Goal: Task Accomplishment & Management: Use online tool/utility

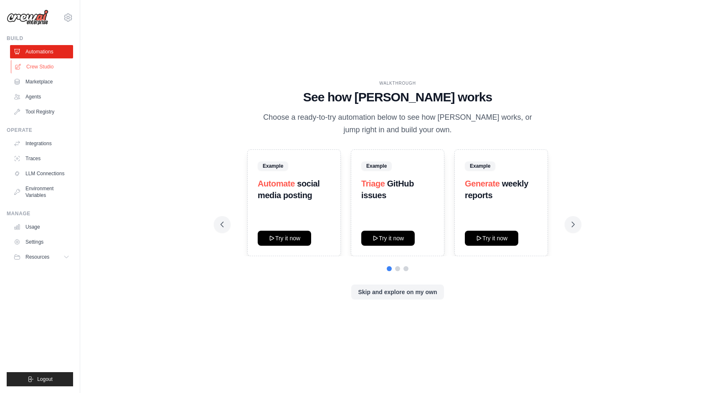
click at [40, 66] on link "Crew Studio" at bounding box center [42, 66] width 63 height 13
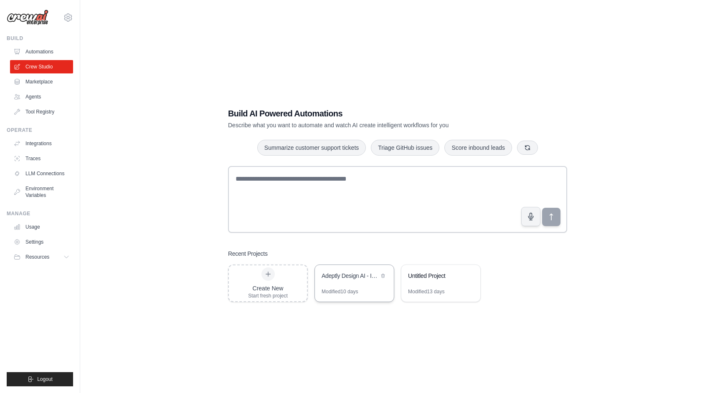
click at [355, 286] on div "Adeptly Design AI - Integrated Sales & Consulting Powerhouse" at bounding box center [354, 276] width 79 height 23
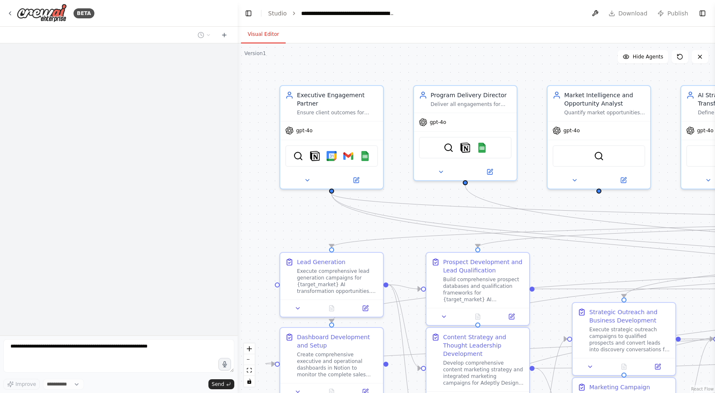
select select "****"
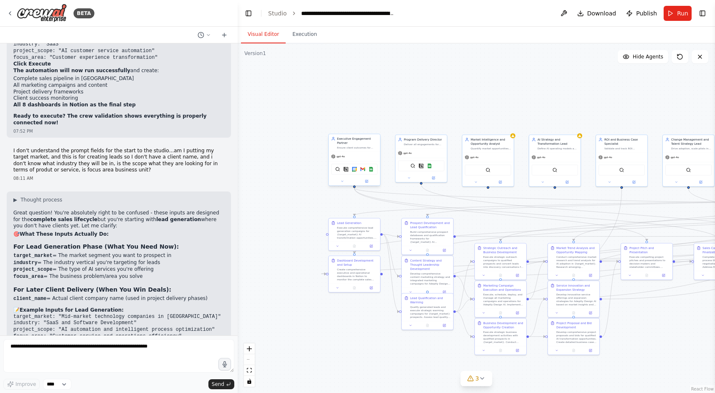
scroll to position [12270, 0]
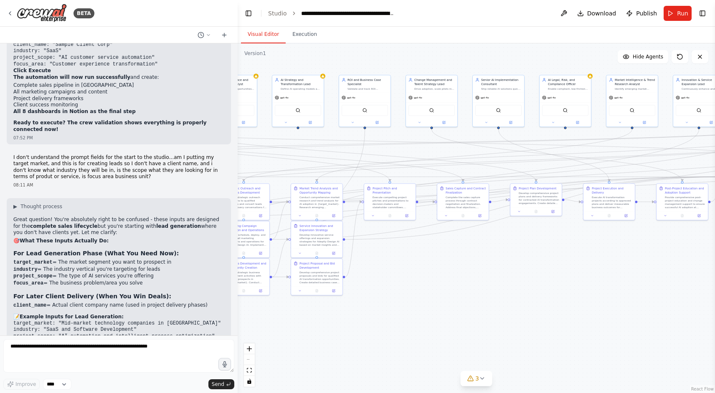
drag, startPoint x: 472, startPoint y: 220, endPoint x: 195, endPoint y: 158, distance: 284.2
click at [195, 158] on div "BETA 🎯 CREW OVERVIEW Crew Name: Adeptly Design AI Consulting Crew Mission: Deli…" at bounding box center [357, 196] width 715 height 393
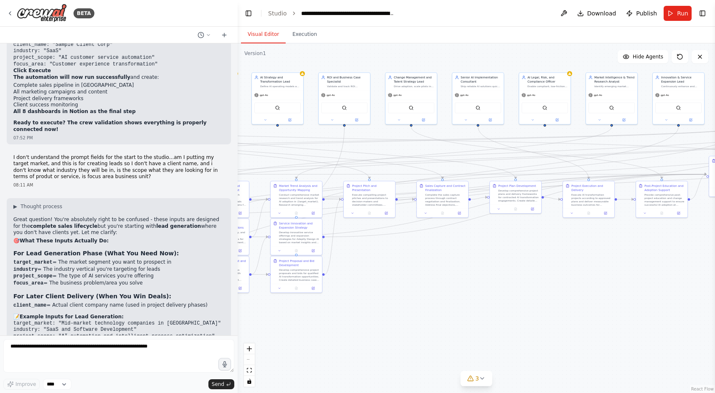
click at [391, 267] on div ".deletable-edge-delete-btn { width: 20px; height: 20px; border: 0px solid #ffff…" at bounding box center [476, 218] width 477 height 350
click at [298, 35] on button "Execution" at bounding box center [305, 35] width 38 height 18
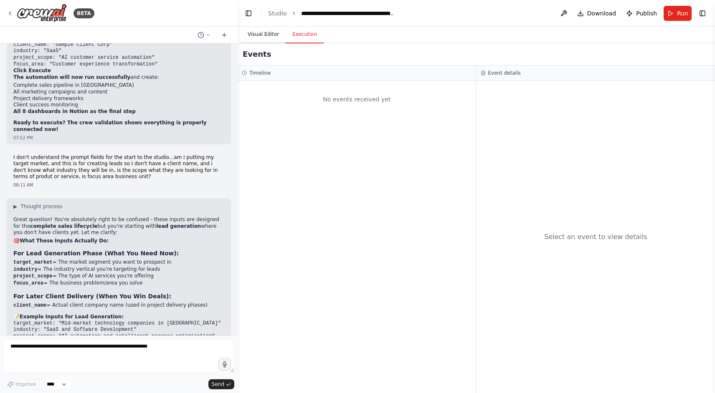
click at [273, 35] on button "Visual Editor" at bounding box center [263, 35] width 45 height 18
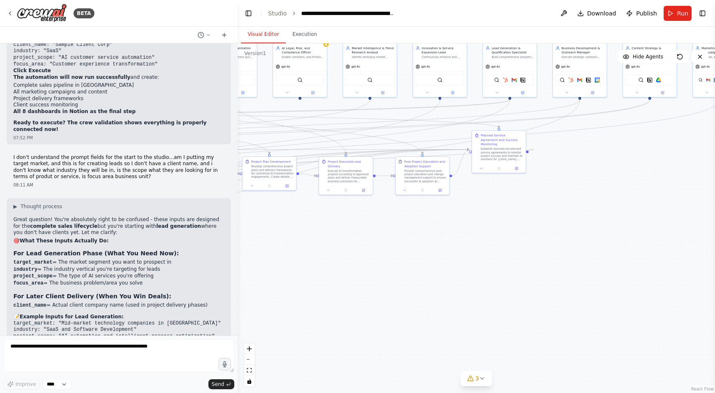
drag, startPoint x: 381, startPoint y: 261, endPoint x: 132, endPoint y: 240, distance: 250.2
click at [132, 240] on div "BETA 🎯 CREW OVERVIEW Crew Name: Adeptly Design AI Consulting Crew Mission: Deli…" at bounding box center [357, 196] width 715 height 393
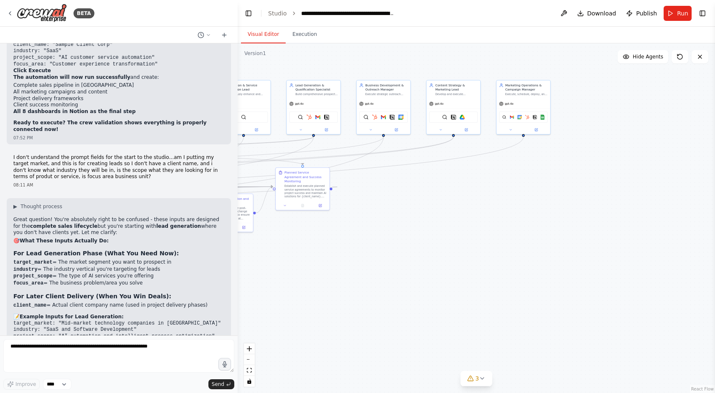
drag, startPoint x: 450, startPoint y: 241, endPoint x: 253, endPoint y: 278, distance: 200.6
click at [253, 278] on div ".deletable-edge-delete-btn { width: 20px; height: 20px; border: 0px solid #ffff…" at bounding box center [476, 218] width 477 height 350
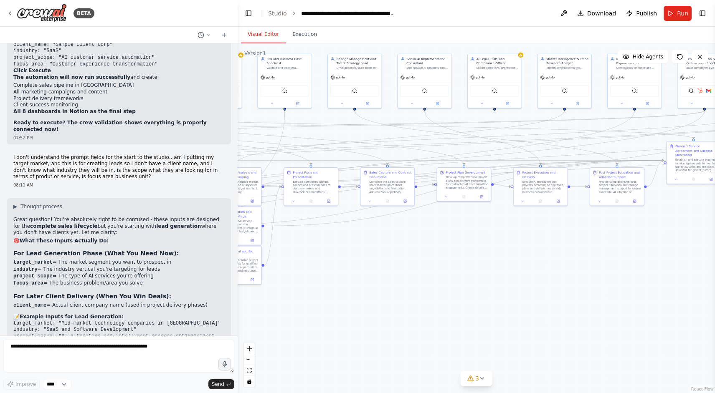
drag, startPoint x: 308, startPoint y: 279, endPoint x: 718, endPoint y: 245, distance: 411.5
click at [715, 245] on html "BETA 🎯 CREW OVERVIEW Crew Name: Adeptly Design AI Consulting Crew Mission: Deli…" at bounding box center [357, 196] width 715 height 393
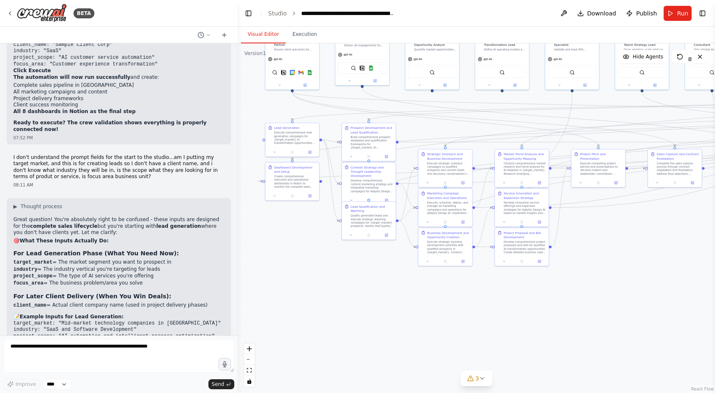
drag, startPoint x: 450, startPoint y: 248, endPoint x: 718, endPoint y: 239, distance: 268.2
click at [715, 239] on html "BETA 🎯 CREW OVERVIEW Crew Name: Adeptly Design AI Consulting Crew Mission: Deli…" at bounding box center [357, 196] width 715 height 393
drag, startPoint x: 425, startPoint y: 255, endPoint x: 416, endPoint y: 336, distance: 81.5
click at [416, 336] on div "Business Development and Opportunity Creation Execute strategic business develo…" at bounding box center [436, 326] width 55 height 39
click at [679, 14] on span "Run" at bounding box center [682, 13] width 11 height 8
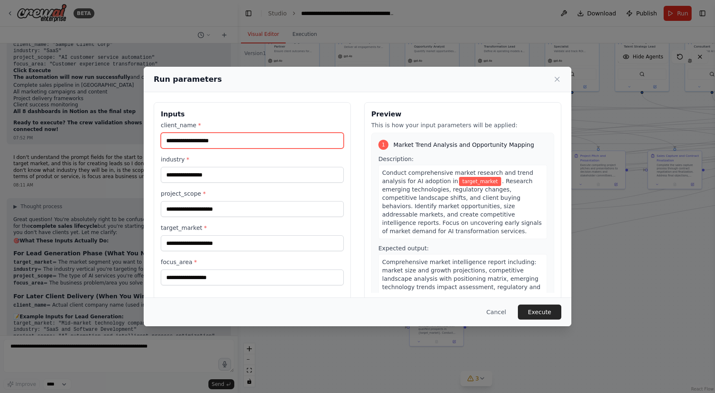
click at [214, 136] on input "client_name *" at bounding box center [252, 141] width 183 height 16
type input "***"
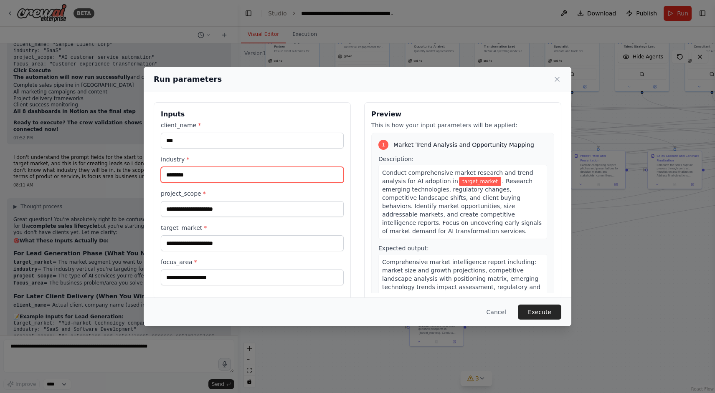
type input "********"
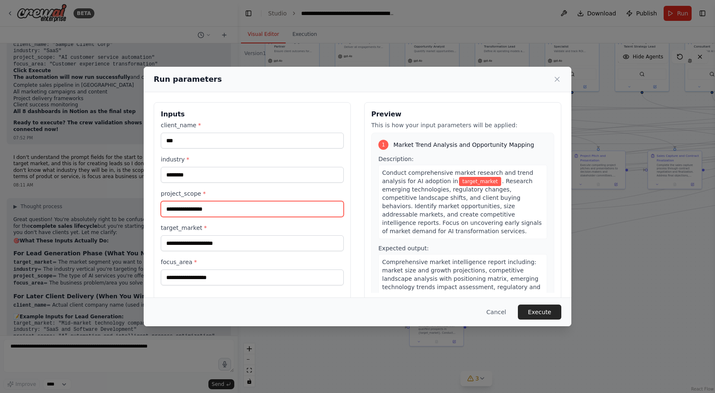
type input "**********"
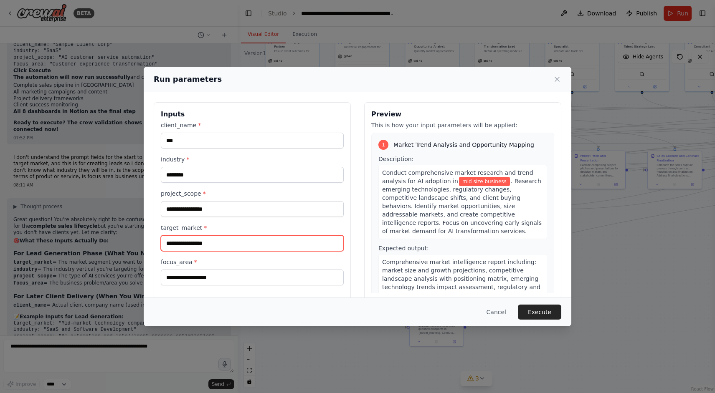
type input "**********"
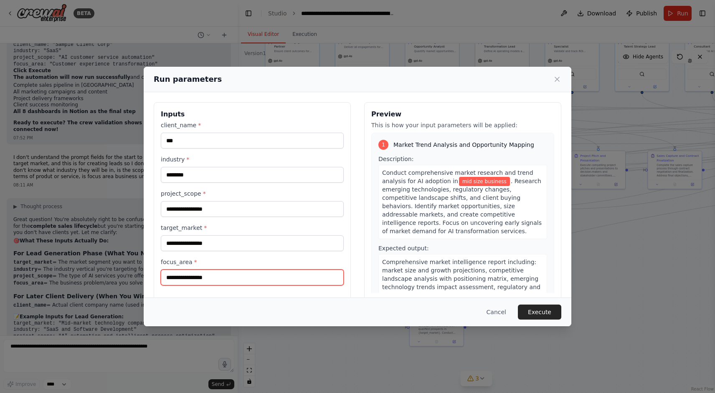
type input "**********"
click at [534, 313] on button "Execute" at bounding box center [539, 312] width 43 height 15
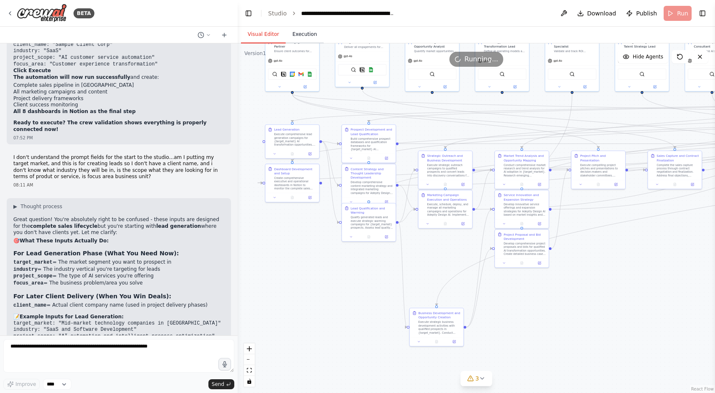
click at [312, 35] on button "Execution" at bounding box center [305, 35] width 38 height 18
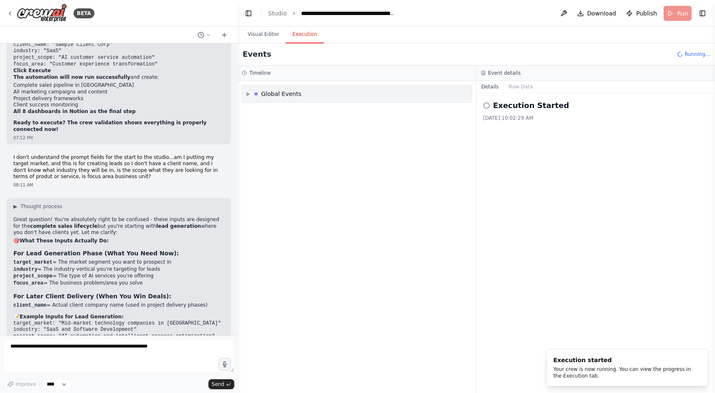
click at [246, 96] on div "▶ Global Events" at bounding box center [356, 94] width 229 height 17
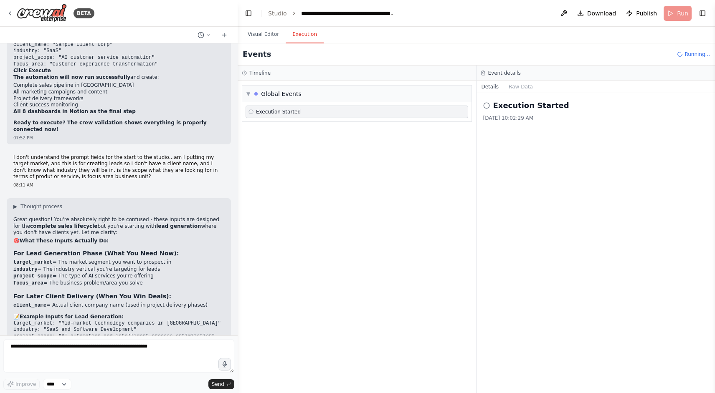
click at [567, 197] on div "Execution Started 8/28/2025, 10:02:29 AM" at bounding box center [595, 243] width 239 height 300
click at [521, 85] on button "Raw Data" at bounding box center [521, 87] width 34 height 12
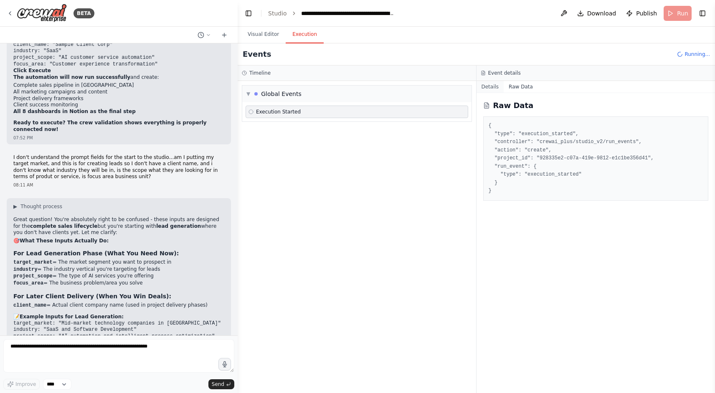
click at [493, 88] on button "Details" at bounding box center [490, 87] width 28 height 12
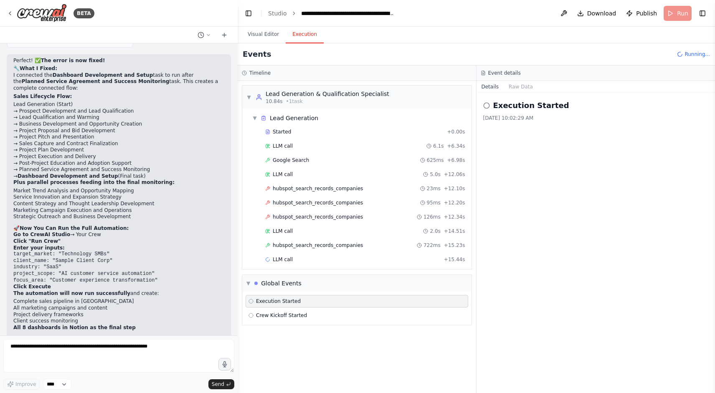
scroll to position [12192, 0]
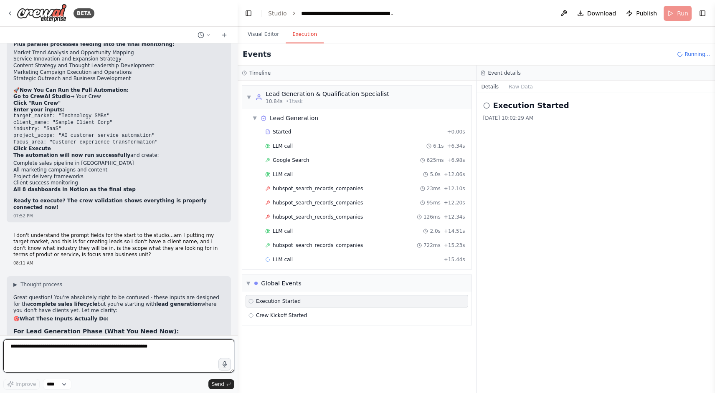
click at [117, 356] on textarea at bounding box center [118, 356] width 231 height 33
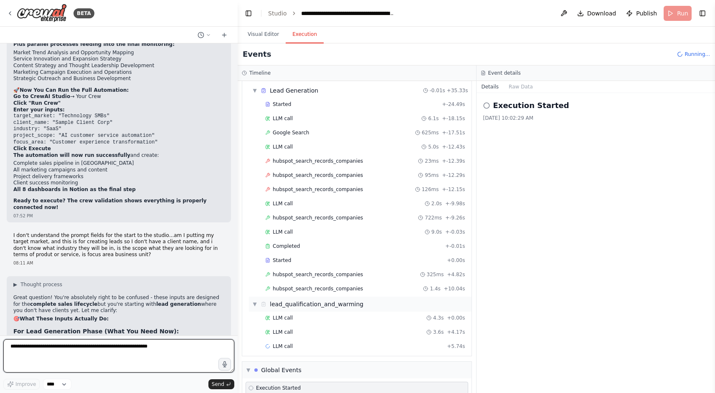
scroll to position [56, 0]
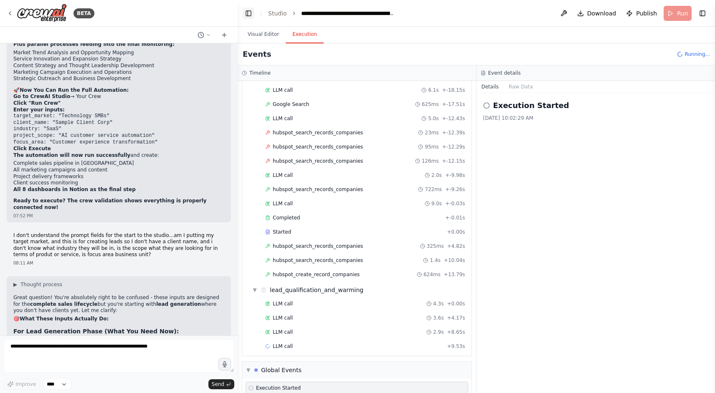
click at [243, 11] on button "Toggle Left Sidebar" at bounding box center [249, 14] width 12 height 12
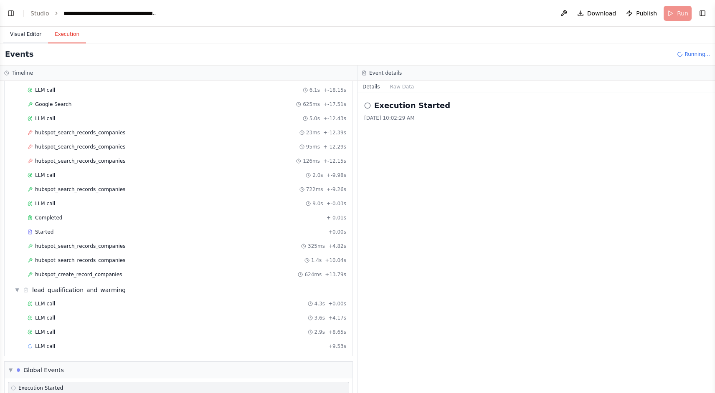
click at [34, 35] on button "Visual Editor" at bounding box center [25, 35] width 45 height 18
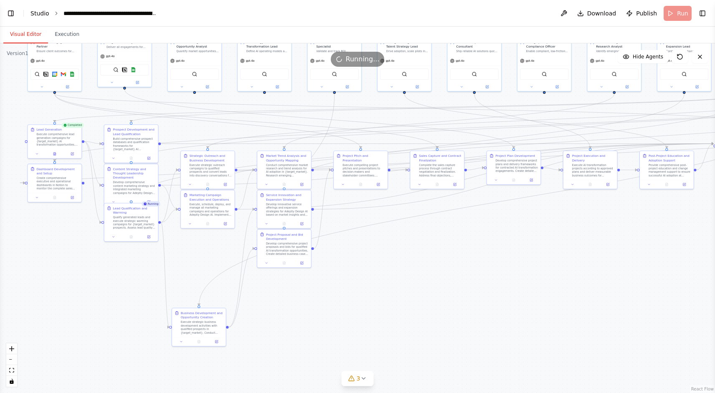
click at [33, 14] on link "Studio" at bounding box center [39, 13] width 19 height 7
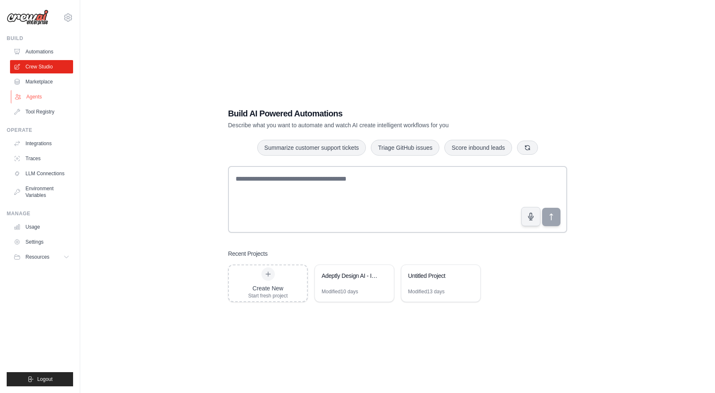
click at [35, 99] on link "Agents" at bounding box center [42, 96] width 63 height 13
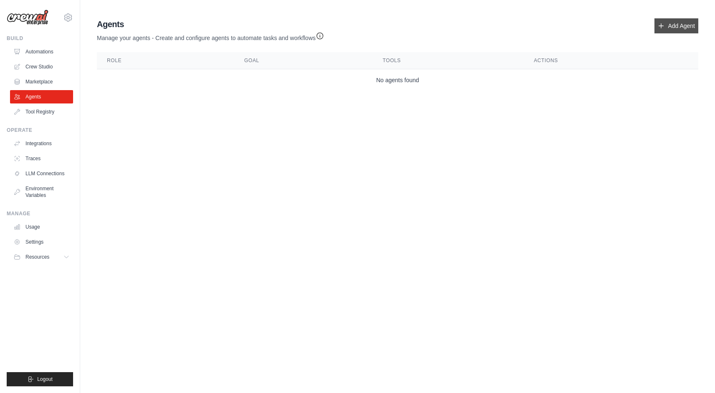
click at [668, 23] on link "Add Agent" at bounding box center [676, 25] width 44 height 15
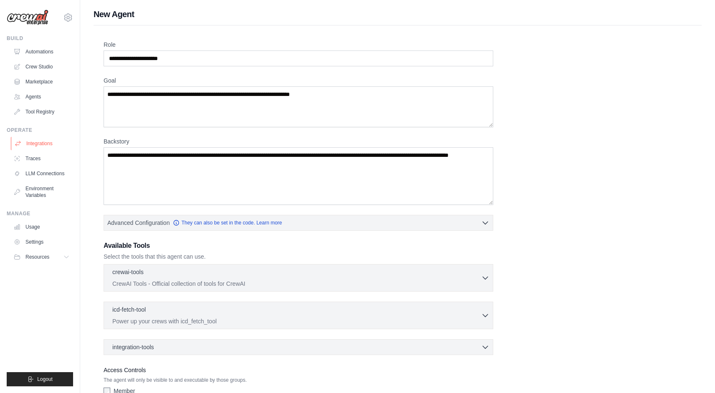
click at [39, 143] on link "Integrations" at bounding box center [42, 143] width 63 height 13
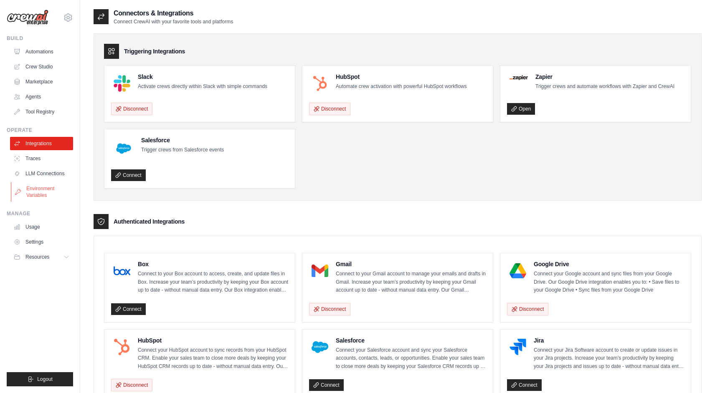
click at [38, 197] on link "Environment Variables" at bounding box center [42, 192] width 63 height 20
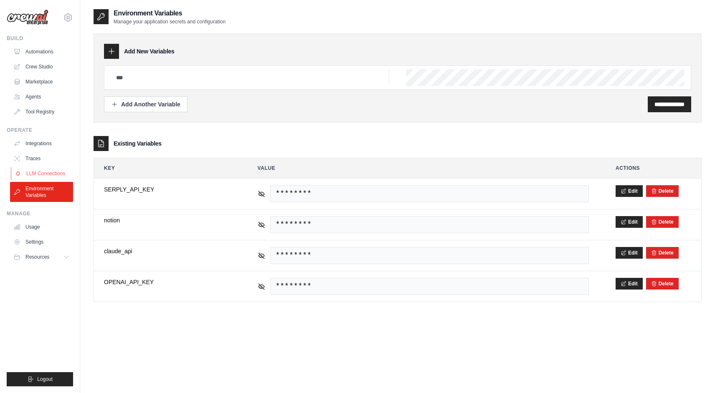
click at [48, 178] on link "LLM Connections" at bounding box center [42, 173] width 63 height 13
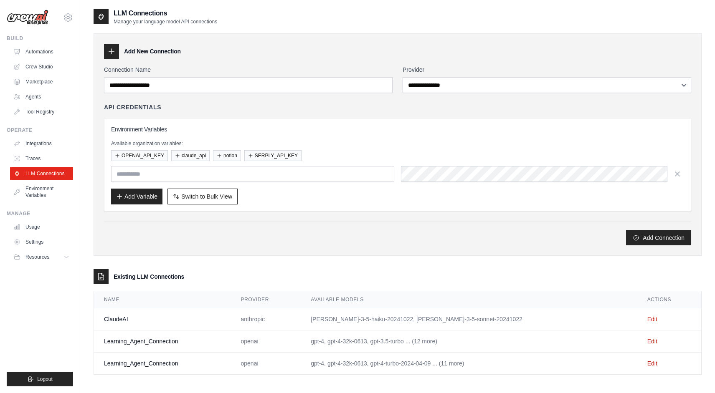
scroll to position [17, 0]
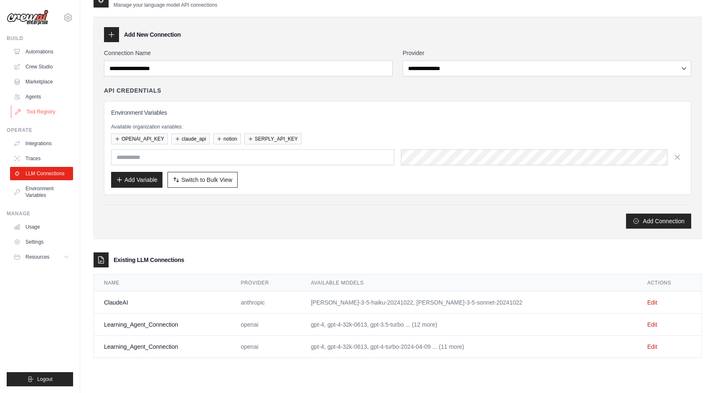
click at [43, 113] on link "Tool Registry" at bounding box center [42, 111] width 63 height 13
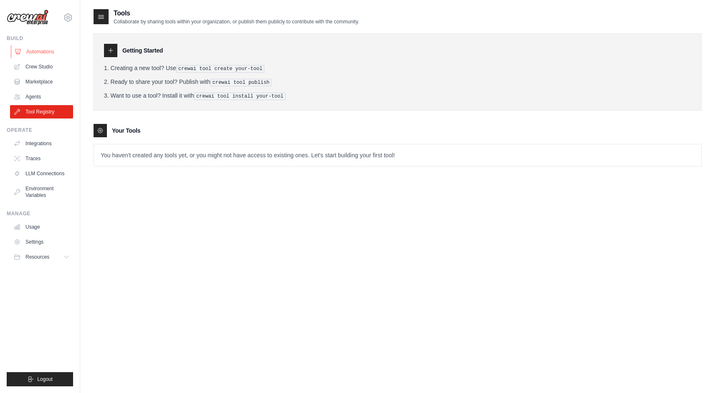
click at [43, 50] on link "Automations" at bounding box center [42, 51] width 63 height 13
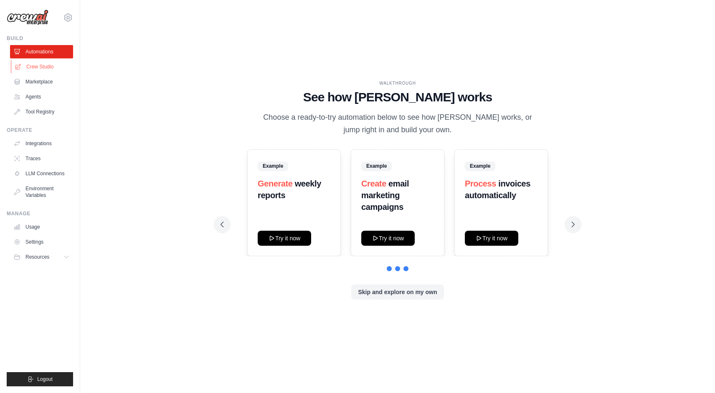
click at [35, 68] on link "Crew Studio" at bounding box center [42, 66] width 63 height 13
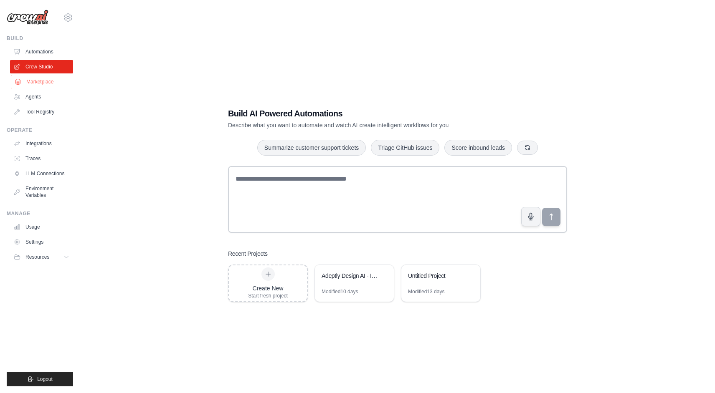
click at [42, 80] on link "Marketplace" at bounding box center [42, 81] width 63 height 13
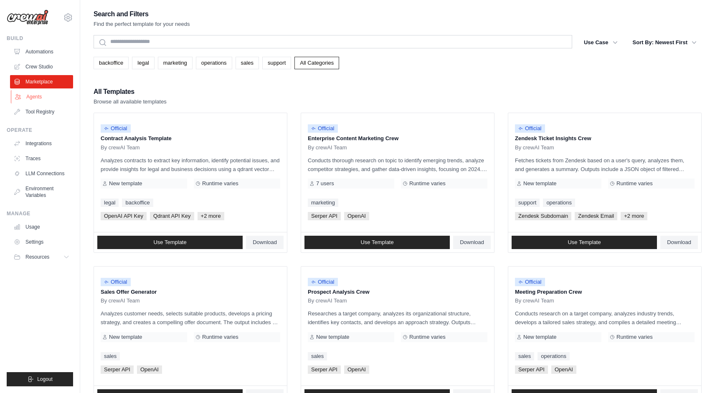
click at [32, 96] on link "Agents" at bounding box center [42, 96] width 63 height 13
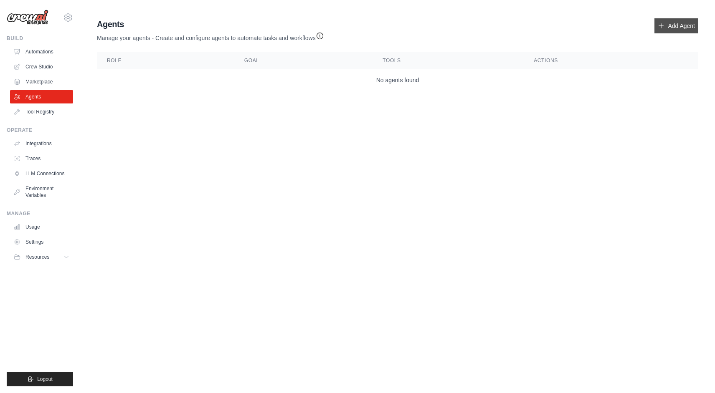
click at [676, 25] on link "Add Agent" at bounding box center [676, 25] width 44 height 15
click at [684, 25] on link "Add Agent" at bounding box center [676, 25] width 44 height 15
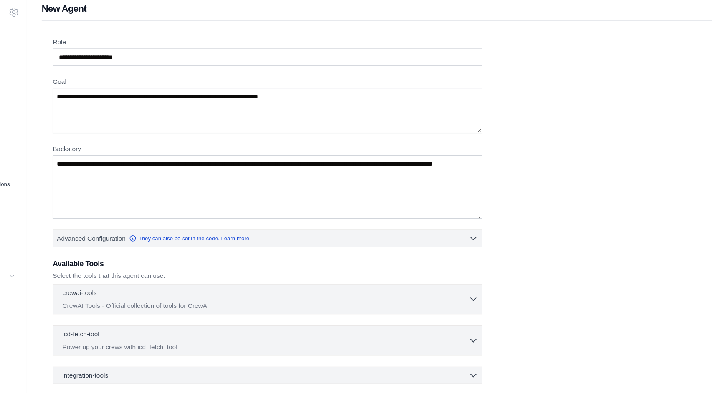
click at [666, 25] on div "Role Goal [GEOGRAPHIC_DATA] Advanced Configuration They can also be set in the …" at bounding box center [398, 232] width 608 height 414
click at [199, 98] on textarea "Goal" at bounding box center [299, 106] width 390 height 41
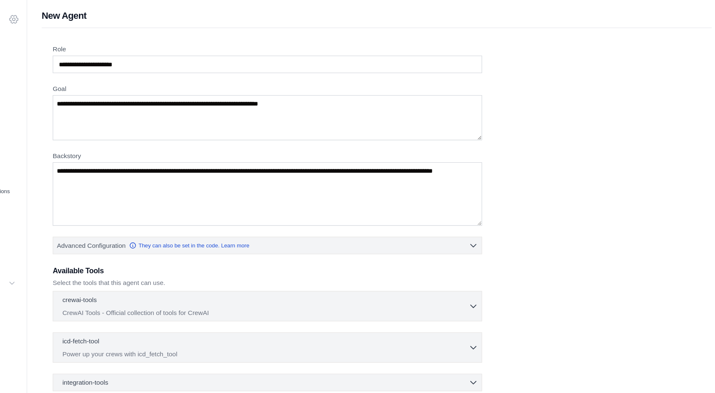
click at [68, 16] on icon at bounding box center [68, 18] width 10 height 10
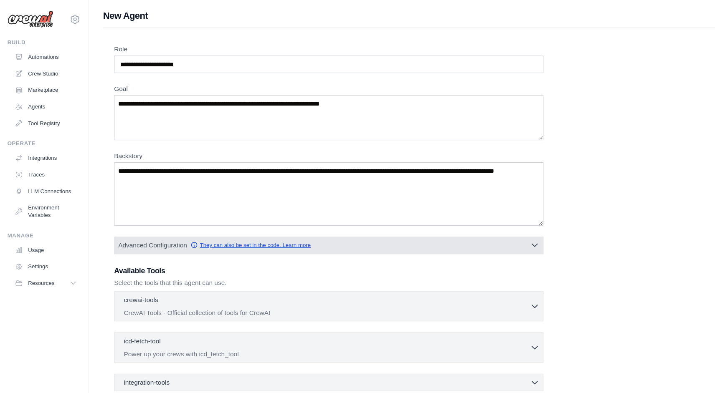
click at [241, 223] on link "They can also be set in the code. Learn more" at bounding box center [227, 222] width 109 height 7
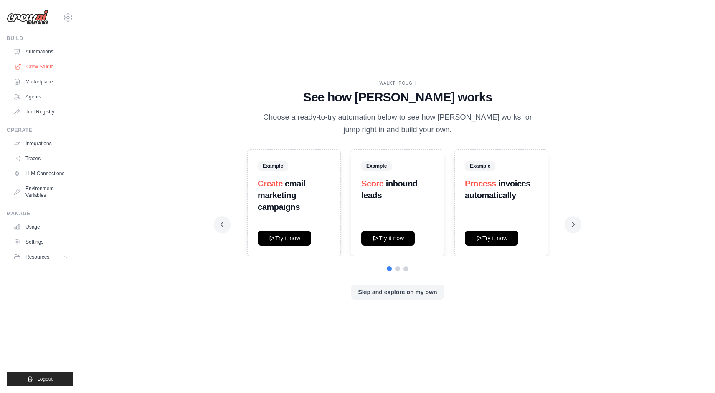
click at [33, 63] on link "Crew Studio" at bounding box center [42, 66] width 63 height 13
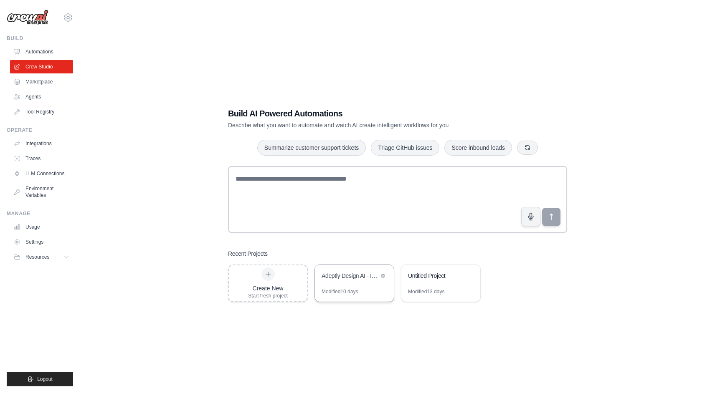
click at [365, 282] on div "Adeptly Design AI - Integrated Sales & Consulting Powerhouse" at bounding box center [354, 276] width 79 height 23
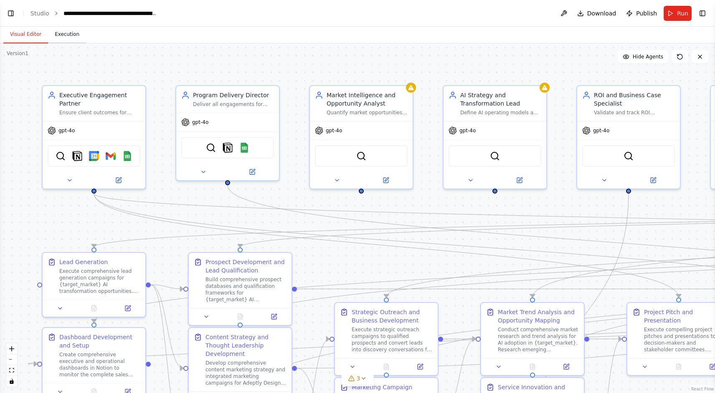
click at [69, 36] on button "Execution" at bounding box center [67, 35] width 38 height 18
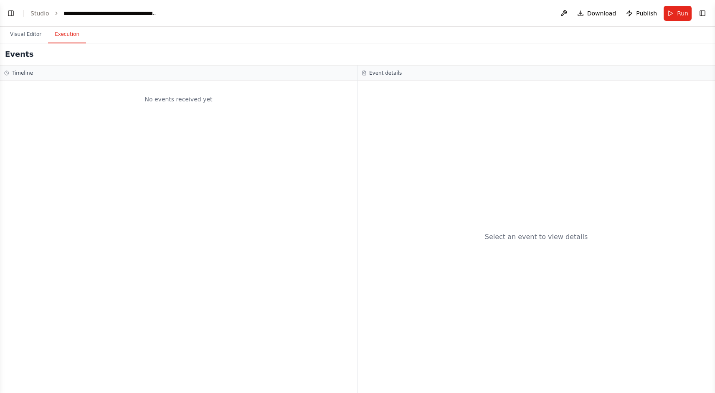
scroll to position [12270, 0]
click at [28, 37] on button "Visual Editor" at bounding box center [25, 35] width 45 height 18
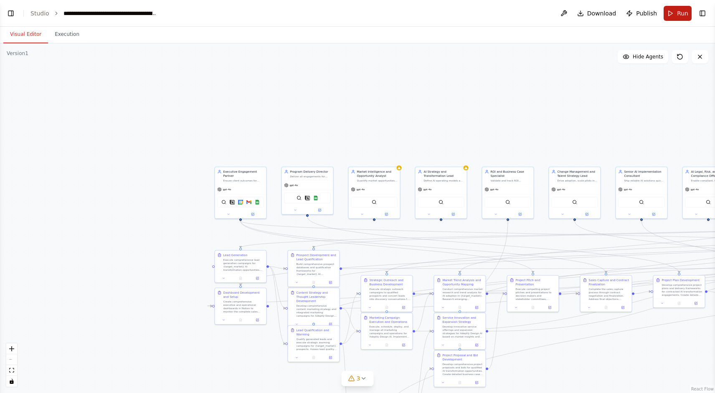
click at [670, 13] on button "Run" at bounding box center [678, 13] width 28 height 15
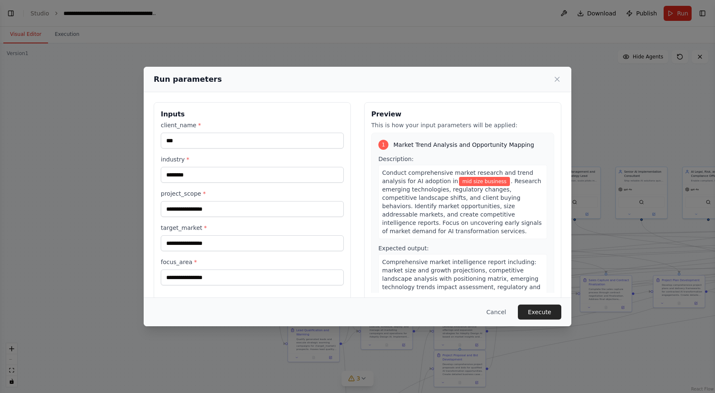
click at [554, 84] on div "Run parameters" at bounding box center [358, 79] width 408 height 12
click at [557, 79] on icon at bounding box center [557, 79] width 4 height 4
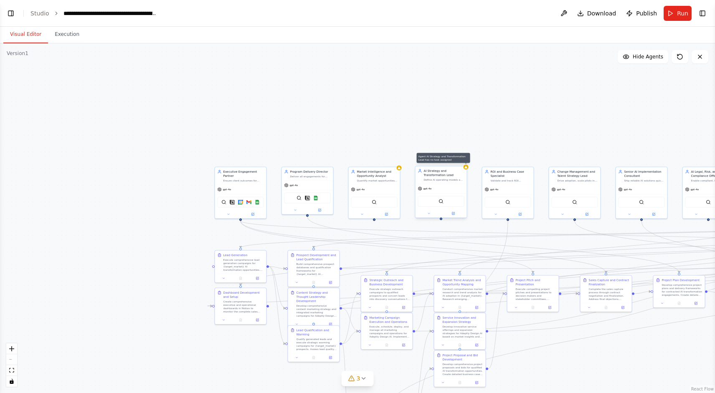
click at [467, 167] on icon at bounding box center [465, 167] width 3 height 3
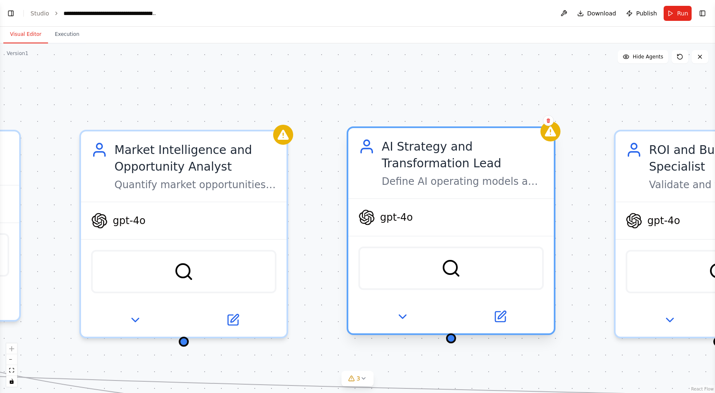
click at [438, 179] on div "Define AI operating models and roadmaps for {client_name} tied to business OKRs…" at bounding box center [463, 181] width 162 height 13
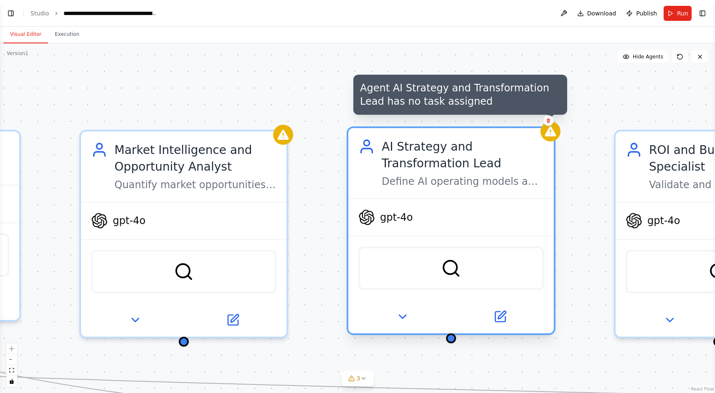
click at [552, 138] on icon at bounding box center [550, 131] width 13 height 13
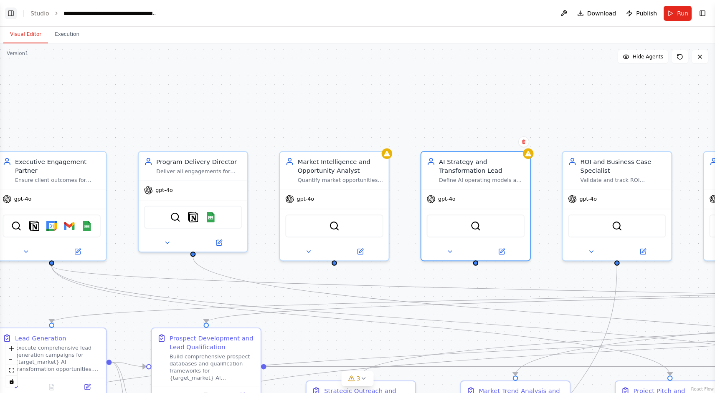
click at [6, 9] on button "Toggle Left Sidebar" at bounding box center [11, 14] width 12 height 12
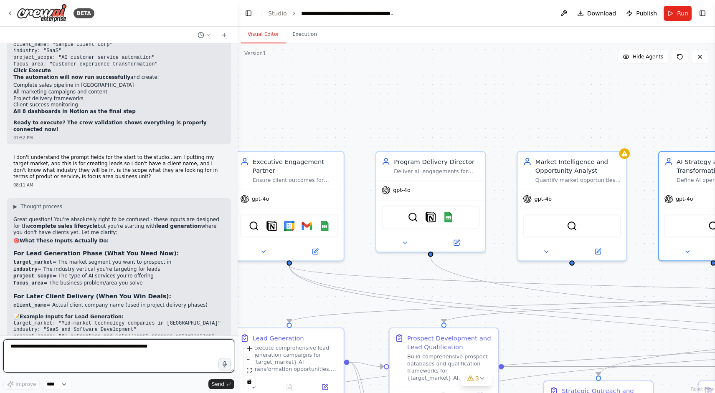
click at [110, 348] on textarea at bounding box center [118, 356] width 231 height 33
type textarea "*"
type textarea "**********"
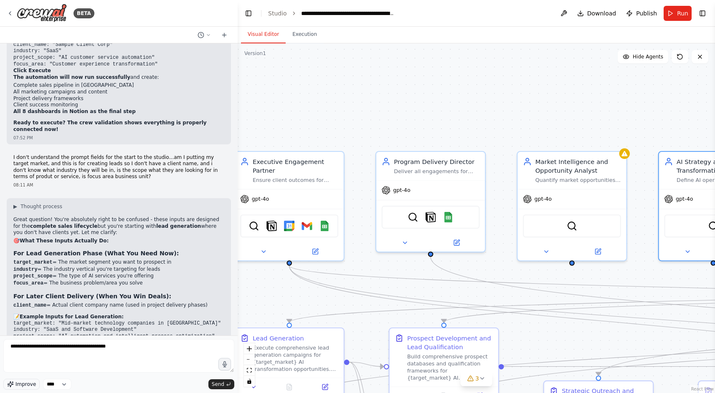
click at [24, 382] on span "Improve" at bounding box center [25, 384] width 20 height 7
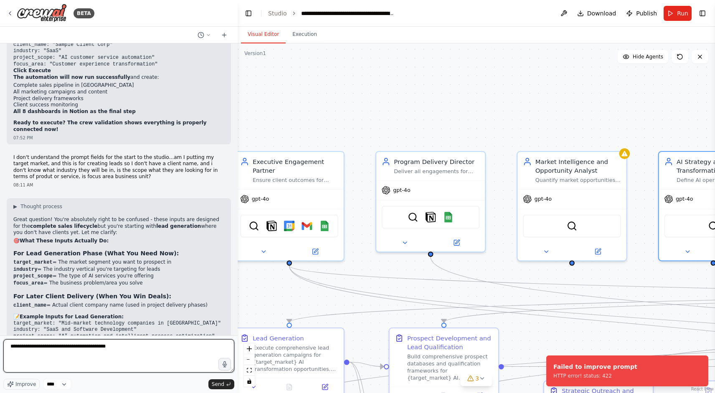
click at [58, 347] on textarea "**********" at bounding box center [118, 356] width 231 height 33
click at [26, 383] on span "Improve" at bounding box center [25, 384] width 20 height 7
click at [58, 383] on select "****" at bounding box center [57, 384] width 28 height 11
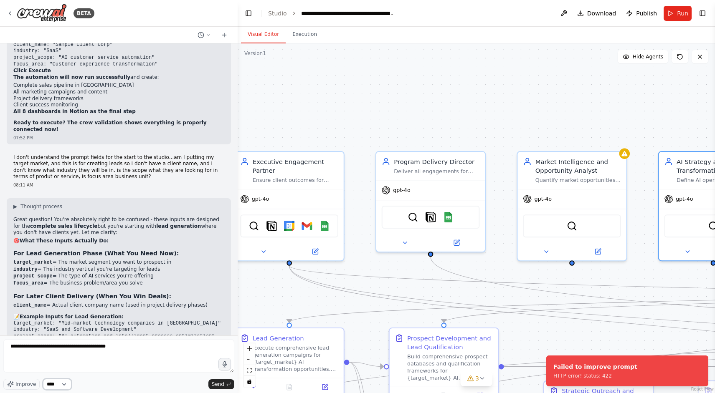
click at [43, 379] on select "****" at bounding box center [57, 384] width 28 height 11
click at [221, 388] on button "Send" at bounding box center [221, 385] width 26 height 10
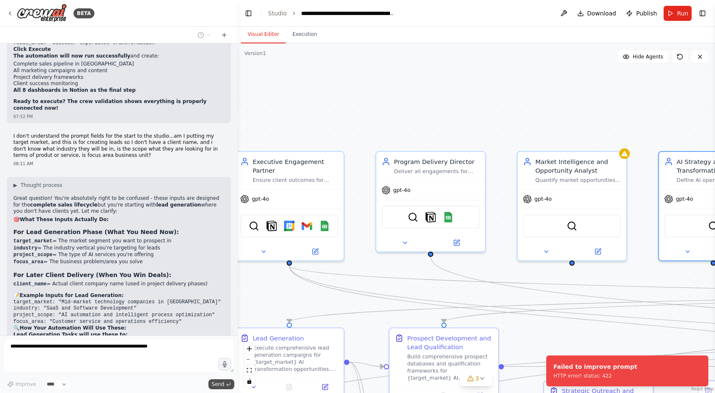
scroll to position [12320, 0]
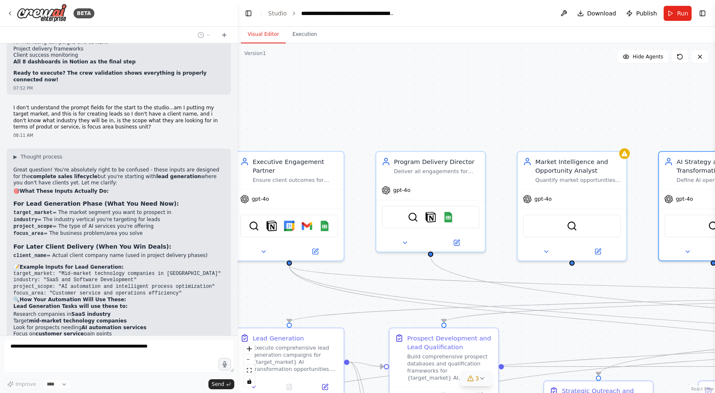
click at [485, 377] on icon at bounding box center [482, 378] width 7 height 7
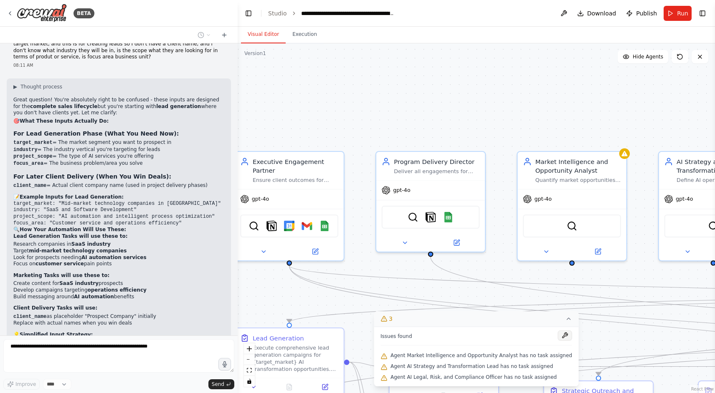
scroll to position [12397, 0]
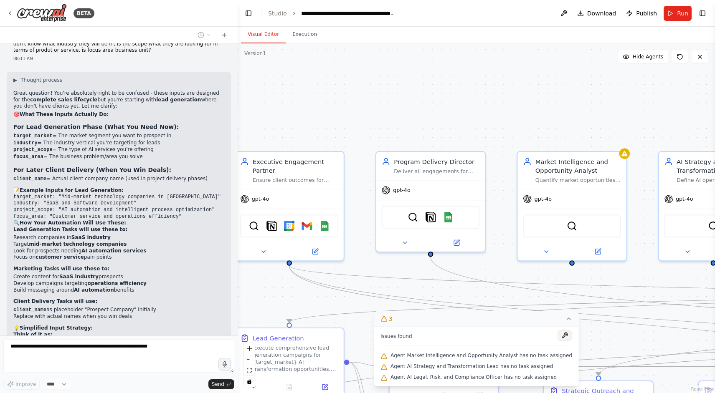
click at [560, 336] on button at bounding box center [565, 336] width 14 height 10
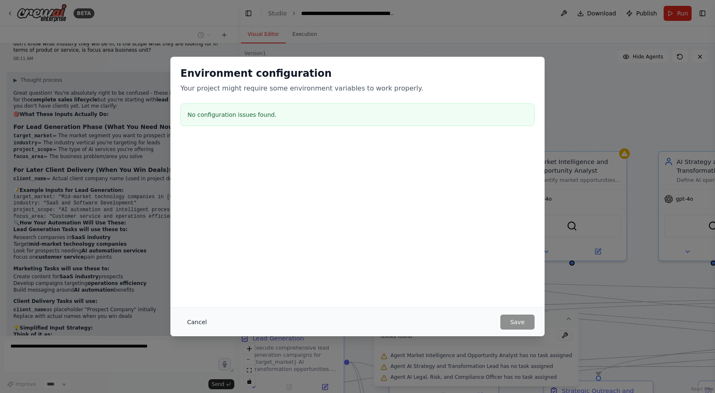
click at [193, 323] on button "Cancel" at bounding box center [196, 322] width 33 height 15
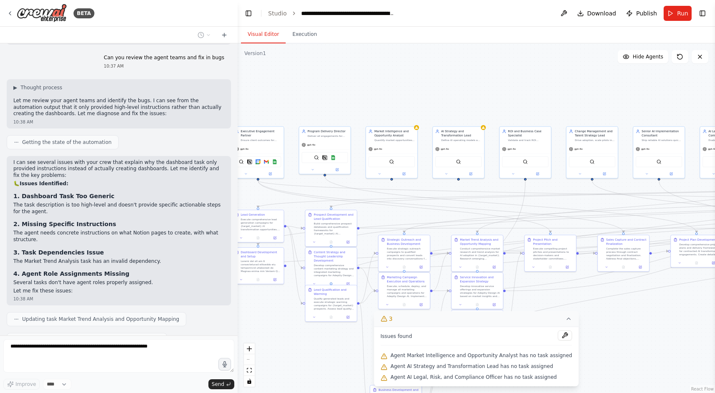
scroll to position [12892, 0]
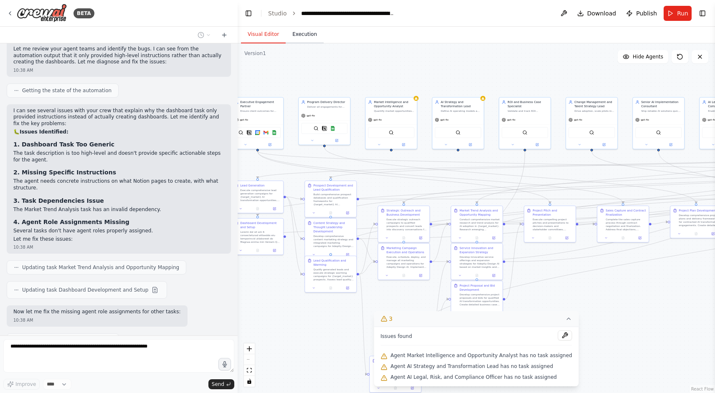
drag, startPoint x: 358, startPoint y: 168, endPoint x: 303, endPoint y: 35, distance: 144.3
click at [303, 35] on div "Visual Editor Execution Version 1 Show Tools Hide Agents .deletable-edge-delete…" at bounding box center [476, 210] width 477 height 367
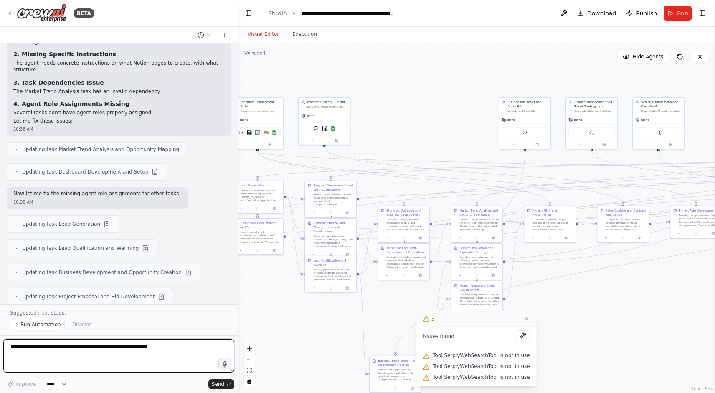
scroll to position [13048, 0]
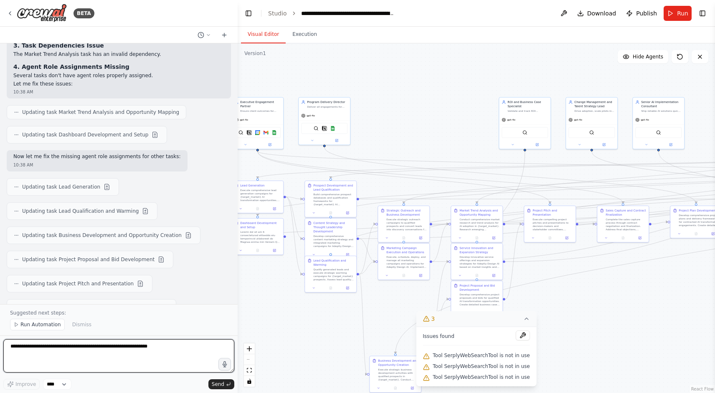
click at [52, 350] on textarea at bounding box center [118, 356] width 231 height 33
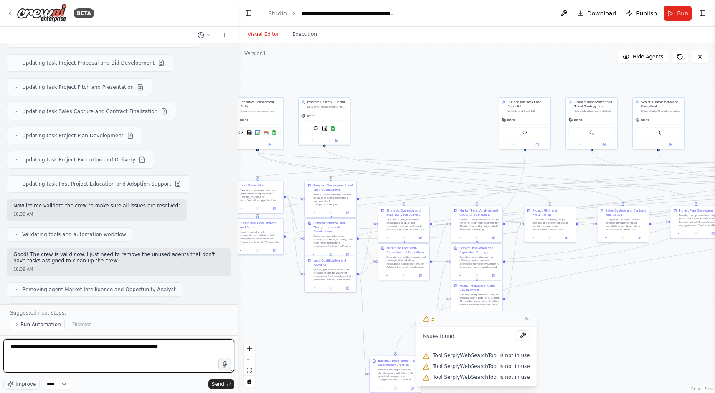
type textarea "**********"
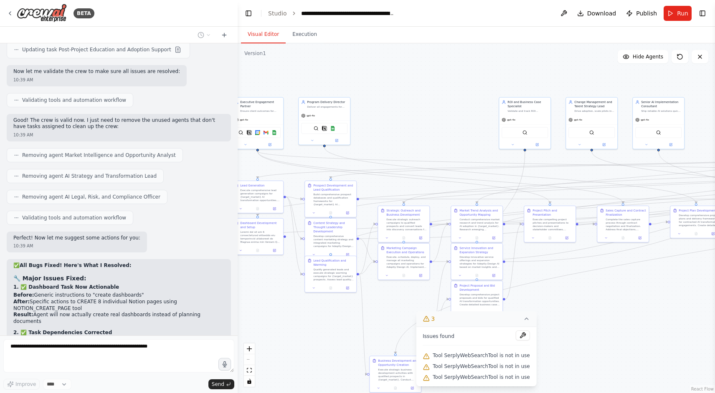
scroll to position [13397, 0]
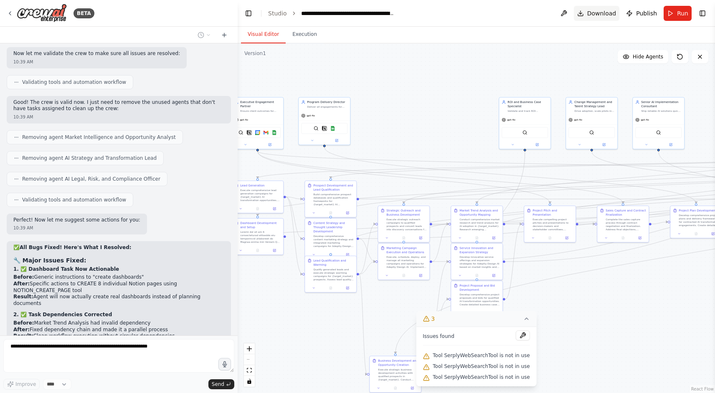
click at [592, 15] on span "Download" at bounding box center [601, 13] width 29 height 8
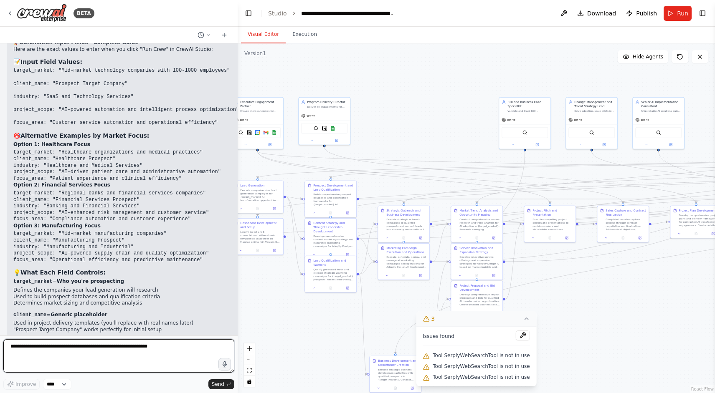
scroll to position [14015, 0]
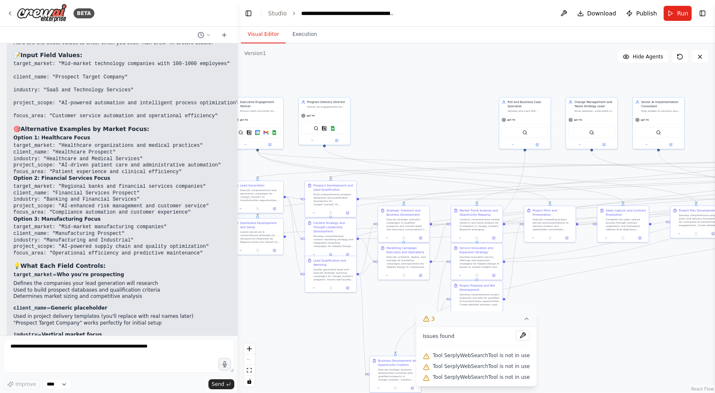
drag, startPoint x: 13, startPoint y: 124, endPoint x: 231, endPoint y: 180, distance: 225.0
click at [231, 180] on div "▶ Thought process 🚀 Automation Input Fields - Complete Guide Here are the exact…" at bounding box center [137, 332] width 260 height 634
copy code "target_market: Growing companies with 100-1000 employees seeking AI transformat…"
click at [524, 316] on icon at bounding box center [526, 319] width 7 height 7
click at [554, 304] on div ".deletable-edge-delete-btn { width: 20px; height: 20px; border: 0px solid #ffff…" at bounding box center [476, 218] width 477 height 350
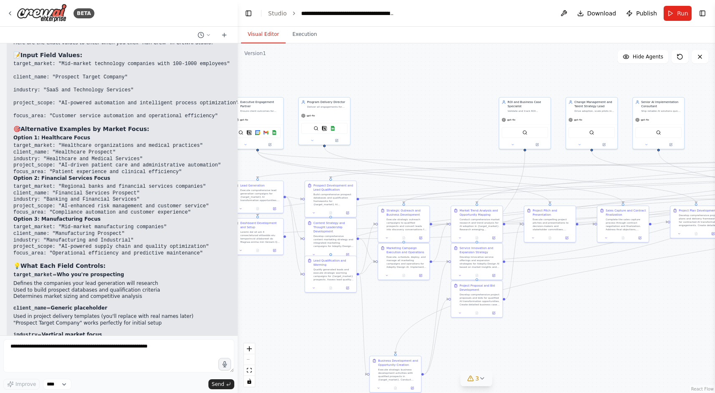
click at [485, 378] on icon at bounding box center [482, 378] width 7 height 7
click at [484, 365] on span "Tool SerplyWebSearchTool is not in use" at bounding box center [481, 366] width 97 height 7
click at [516, 339] on button at bounding box center [523, 336] width 14 height 10
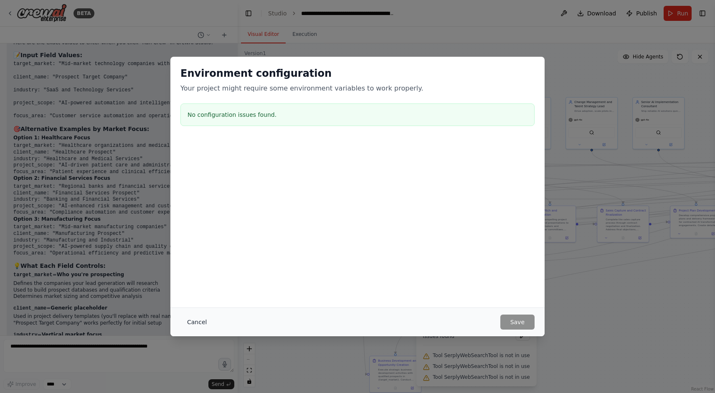
click at [198, 315] on button "Cancel" at bounding box center [196, 322] width 33 height 15
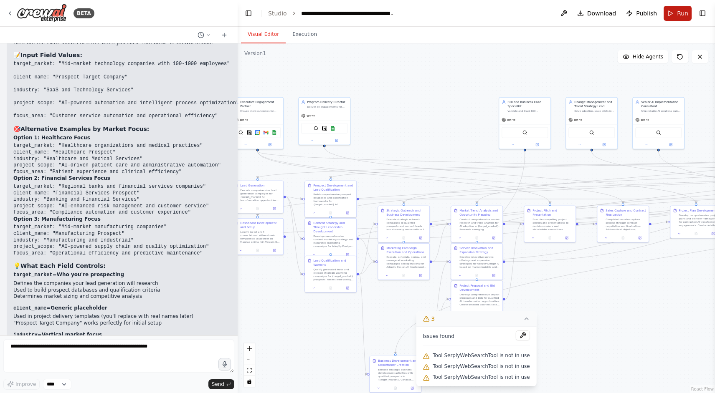
click at [674, 11] on button "Run" at bounding box center [678, 13] width 28 height 15
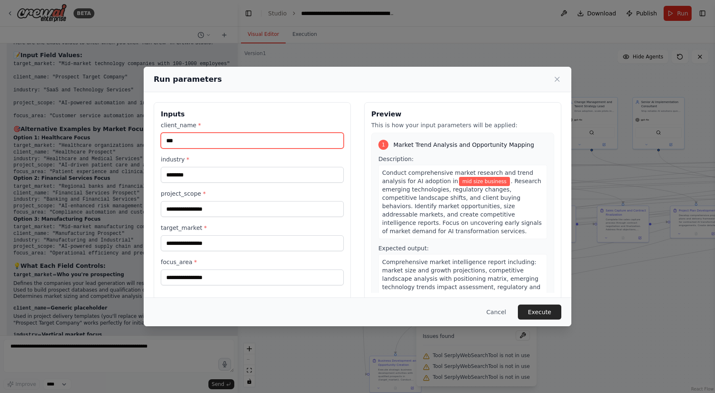
click at [216, 138] on input "***" at bounding box center [252, 141] width 183 height 16
paste input "**********"
type input "**********"
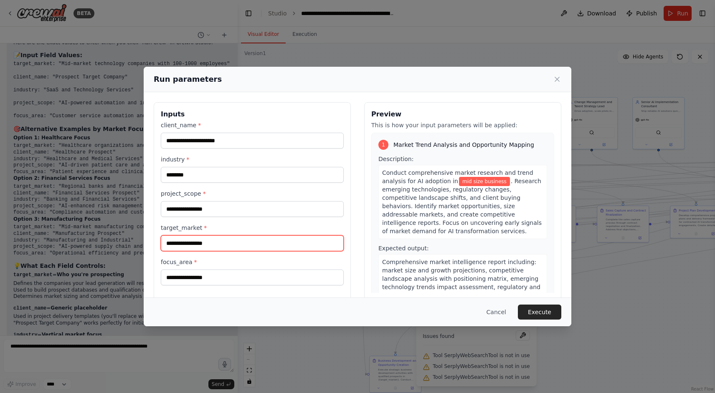
click at [243, 249] on input "**********" at bounding box center [252, 244] width 183 height 16
paste input "**********"
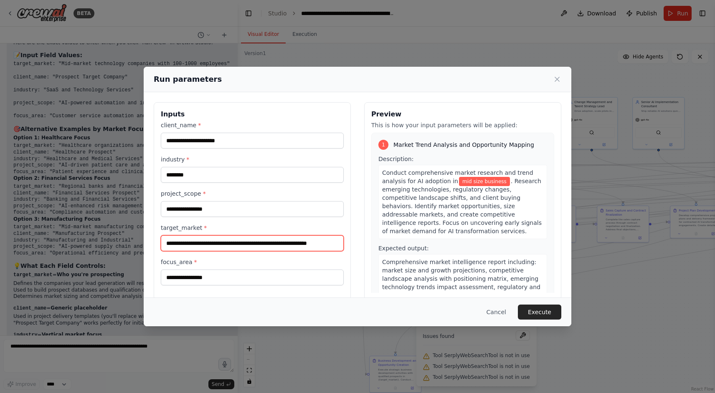
scroll to position [0, 23]
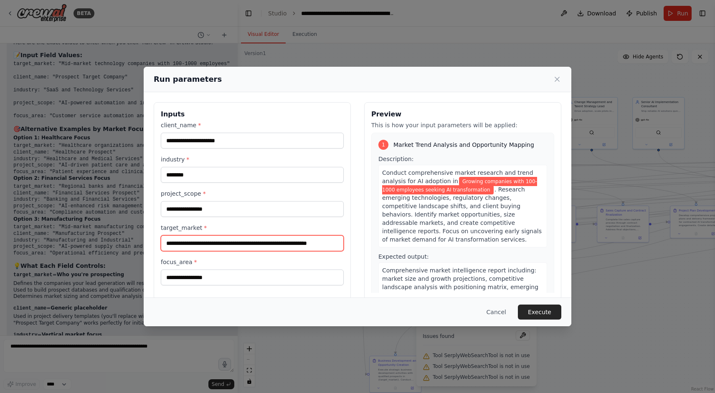
type input "**********"
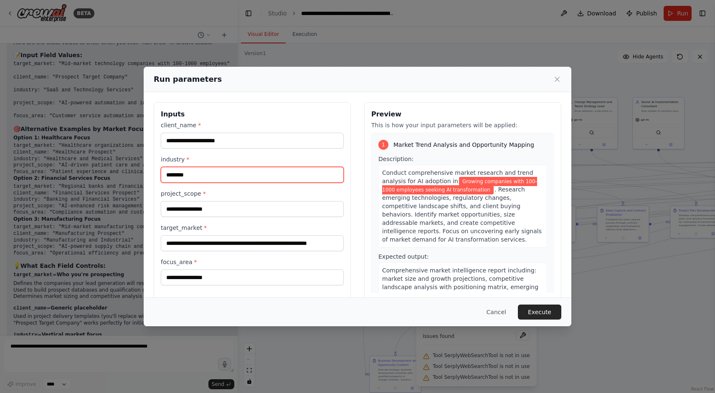
click at [198, 176] on input "********" at bounding box center [252, 175] width 183 height 16
click at [198, 177] on input "********" at bounding box center [252, 175] width 183 height 16
paste input "**********"
type input "**********"
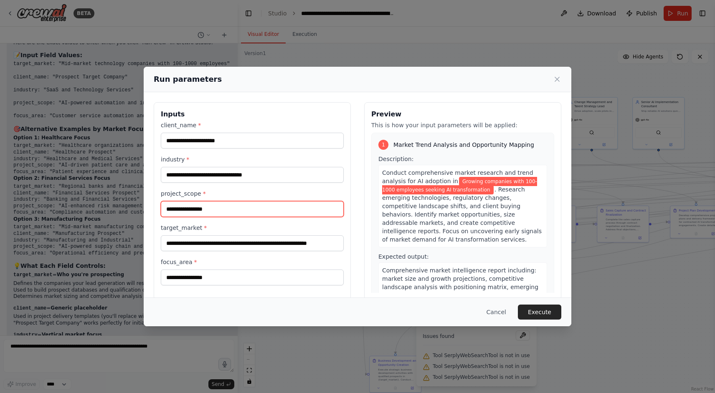
click at [199, 215] on input "**********" at bounding box center [252, 209] width 183 height 16
paste input "**********"
type input "**********"
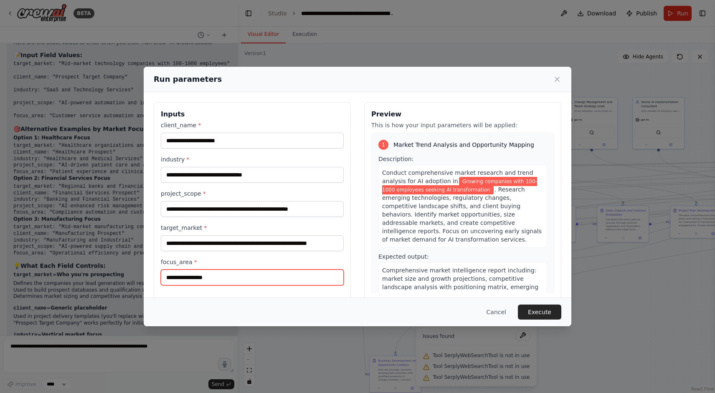
click at [241, 279] on input "**********" at bounding box center [252, 278] width 183 height 16
paste input "**********"
type input "**********"
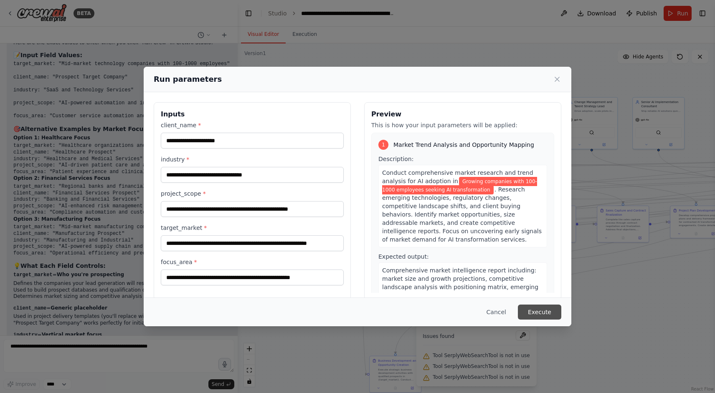
click at [543, 316] on button "Execute" at bounding box center [539, 312] width 43 height 15
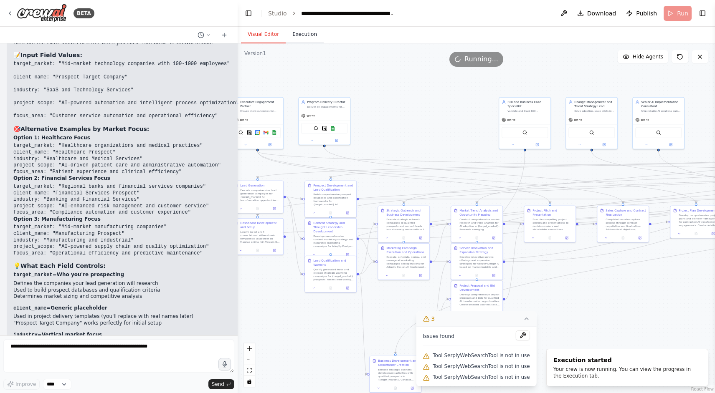
click at [321, 41] on button "Execution" at bounding box center [305, 35] width 38 height 18
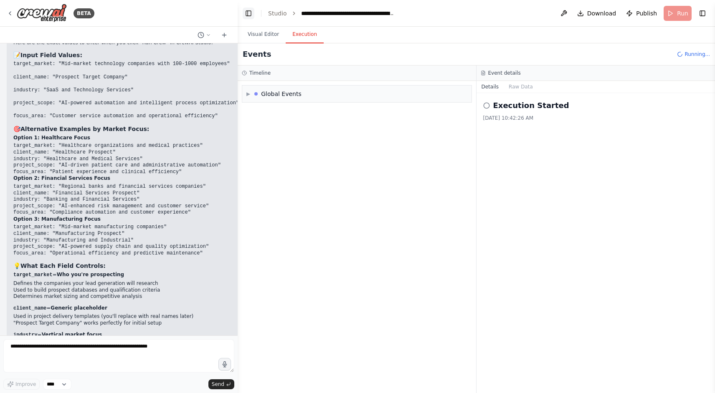
click at [244, 13] on button "Toggle Left Sidebar" at bounding box center [249, 14] width 12 height 12
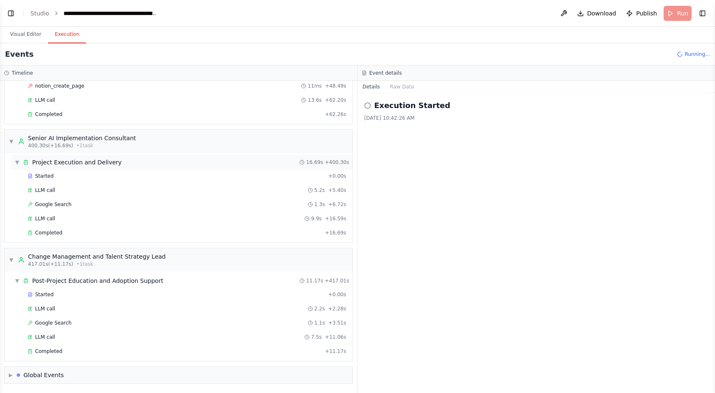
scroll to position [1879, 0]
click at [10, 373] on span "▶" at bounding box center [11, 375] width 4 height 7
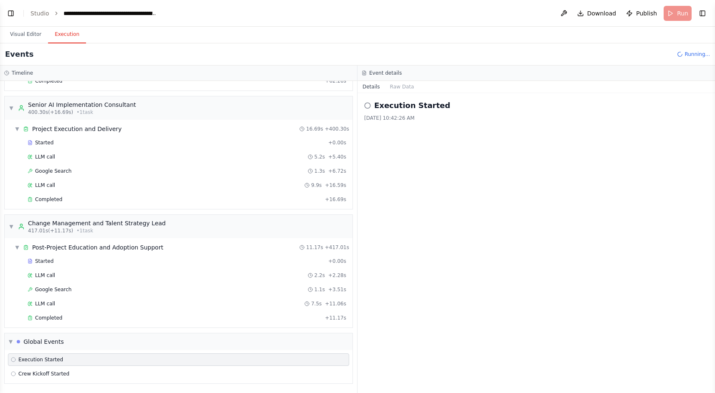
scroll to position [2169, 0]
click at [398, 88] on button "Raw Data" at bounding box center [402, 87] width 34 height 12
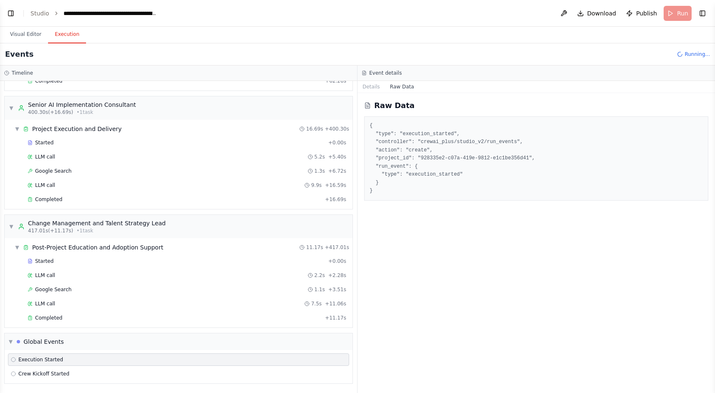
scroll to position [2226, 0]
click at [10, 15] on button "Toggle Left Sidebar" at bounding box center [11, 14] width 12 height 12
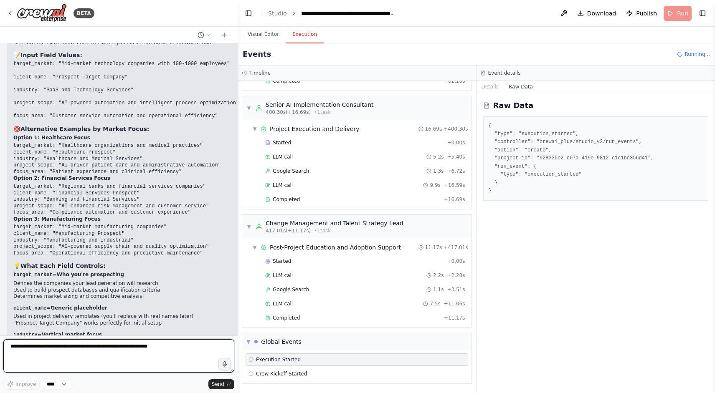
click at [87, 351] on textarea at bounding box center [118, 356] width 231 height 33
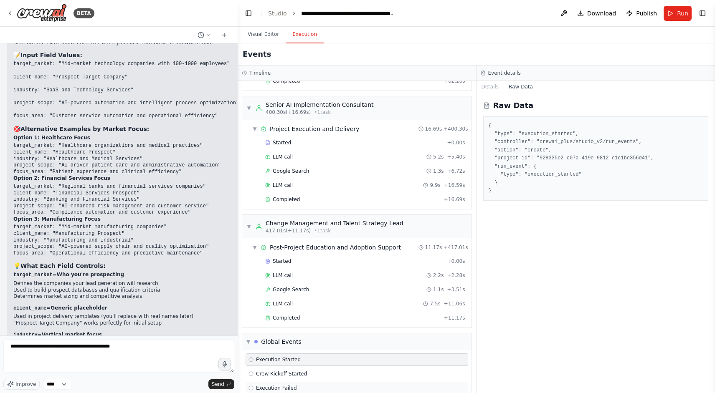
click at [270, 390] on span "Execution Failed" at bounding box center [276, 388] width 41 height 7
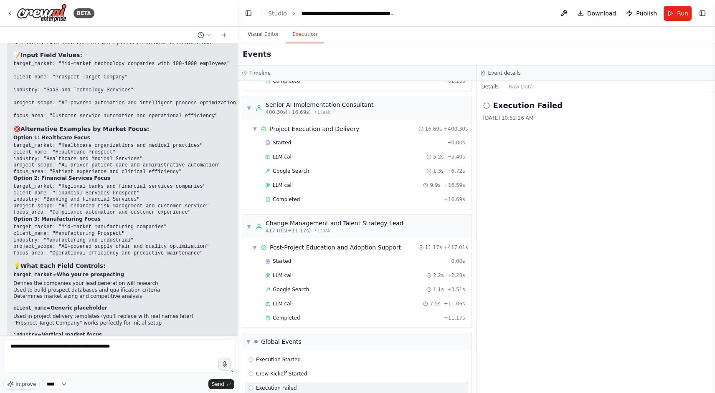
click at [141, 337] on form "**********" at bounding box center [119, 365] width 238 height 58
click at [122, 344] on textarea "**********" at bounding box center [118, 356] width 231 height 33
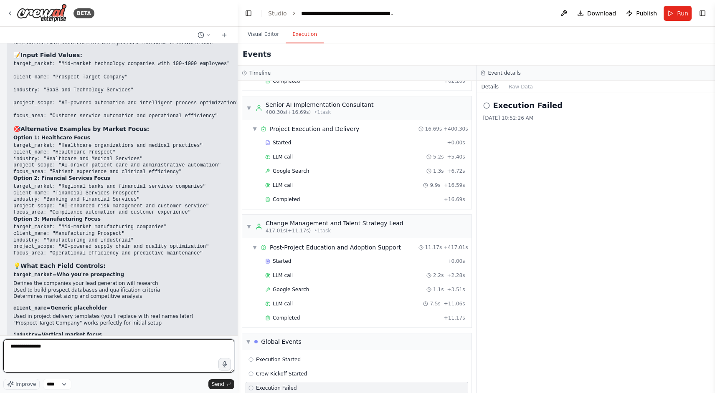
type textarea "**********"
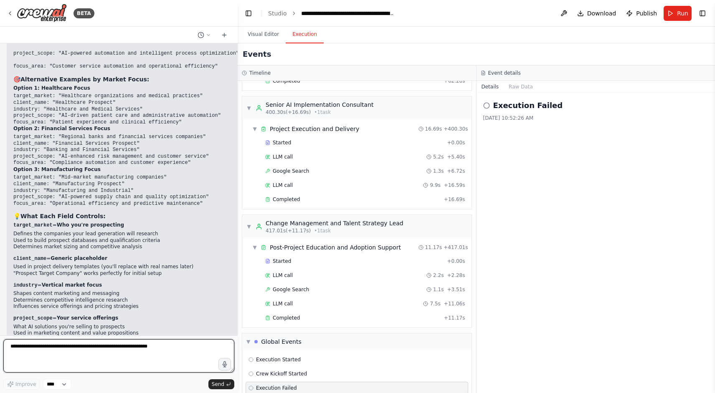
scroll to position [14392, 0]
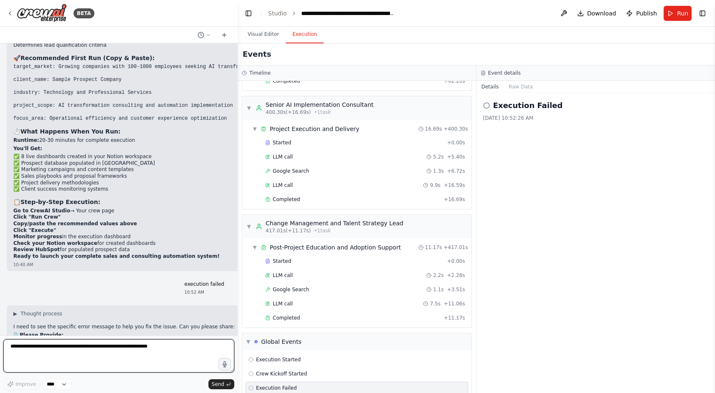
click at [68, 356] on textarea at bounding box center [118, 356] width 231 height 33
type textarea "**********"
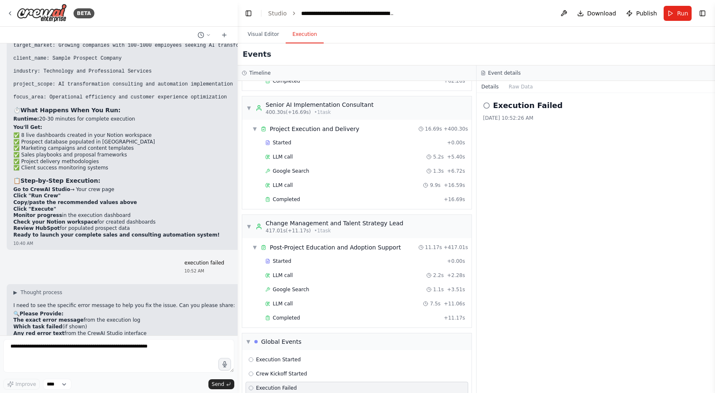
scroll to position [14442, 0]
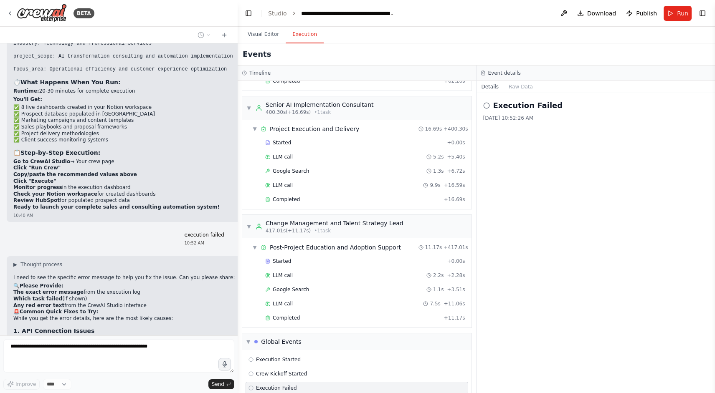
click at [517, 106] on h2 "Execution Failed" at bounding box center [528, 106] width 70 height 12
click at [516, 89] on button "Raw Data" at bounding box center [521, 87] width 34 height 12
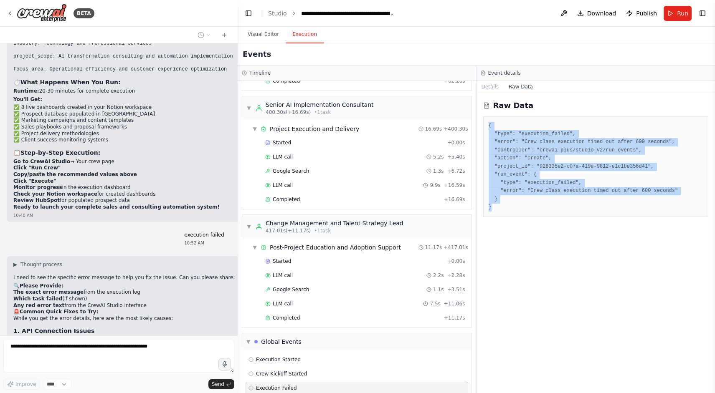
drag, startPoint x: 487, startPoint y: 122, endPoint x: 501, endPoint y: 213, distance: 91.8
click at [501, 213] on div "{ "type": "execution_failed", "error": "Crew class execution timed out after 60…" at bounding box center [596, 167] width 226 height 101
copy pre "{ "type": "execution_failed", "error": "Crew class execution timed out after 60…"
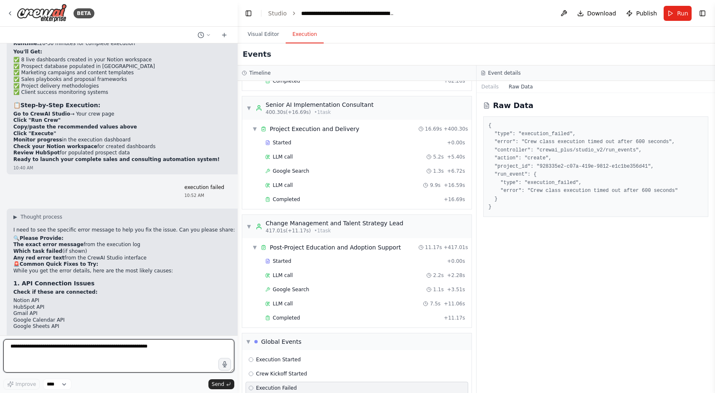
scroll to position [14497, 0]
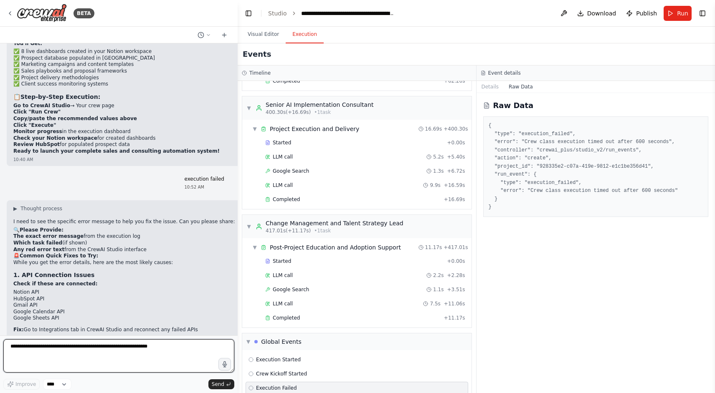
click at [100, 357] on textarea at bounding box center [118, 356] width 231 height 33
paste textarea "**********"
type textarea "**********"
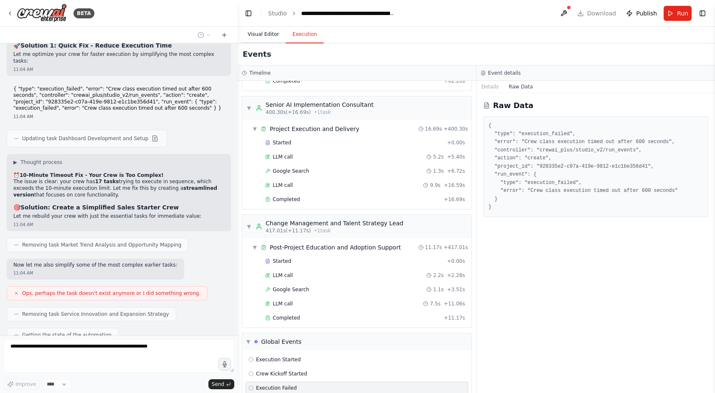
scroll to position [15101, 0]
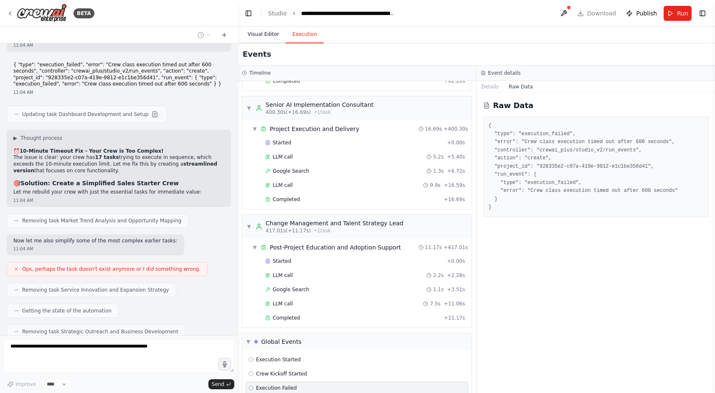
click at [280, 30] on button "Visual Editor" at bounding box center [263, 35] width 45 height 18
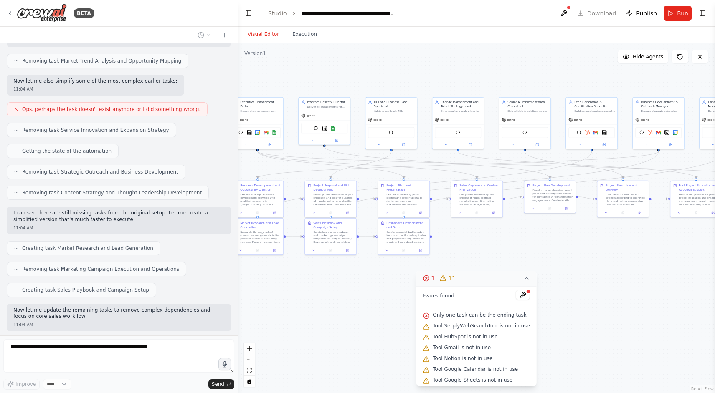
scroll to position [15303, 0]
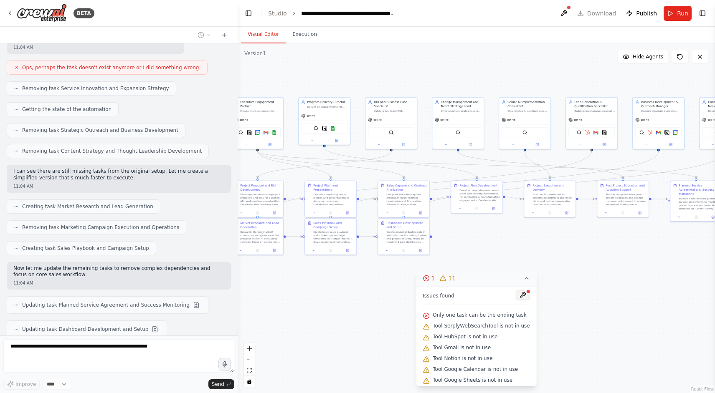
click at [519, 296] on button at bounding box center [523, 295] width 14 height 10
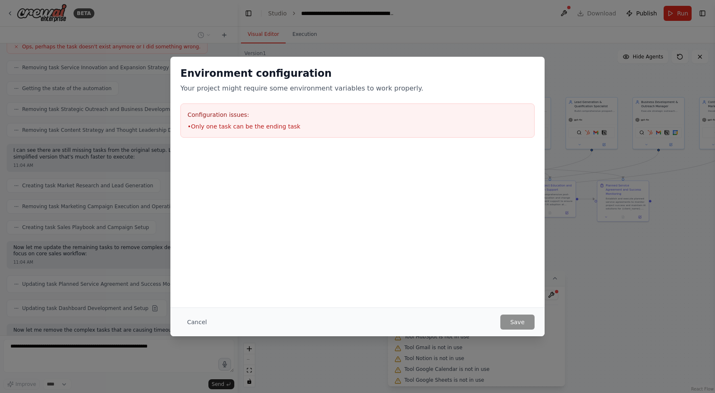
scroll to position [15373, 0]
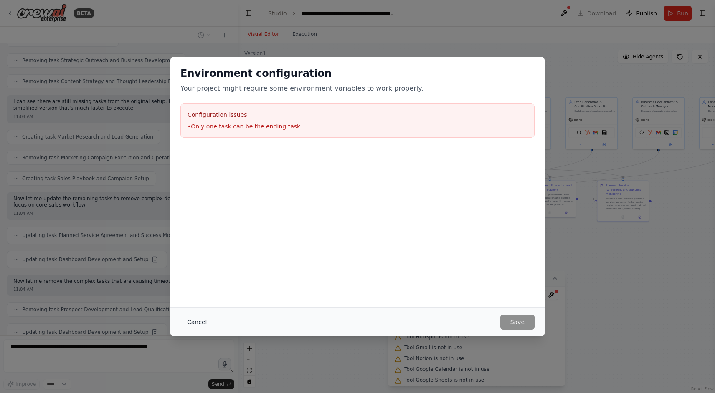
click at [202, 321] on button "Cancel" at bounding box center [196, 322] width 33 height 15
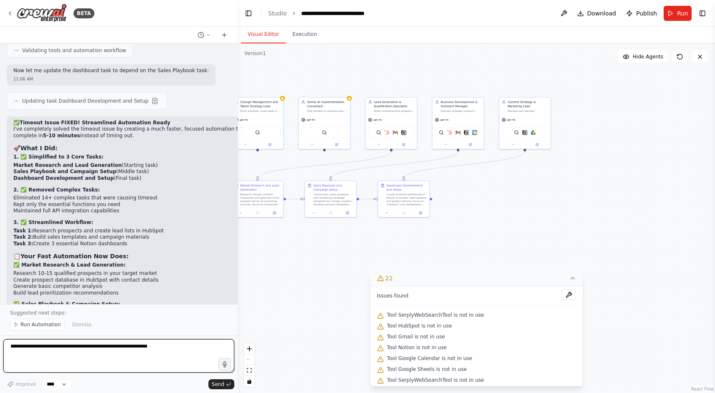
scroll to position [16580, 0]
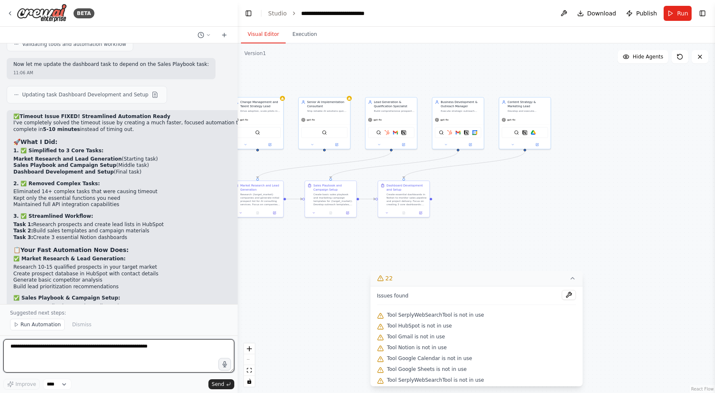
click at [71, 347] on textarea at bounding box center [118, 356] width 231 height 33
type textarea "**********"
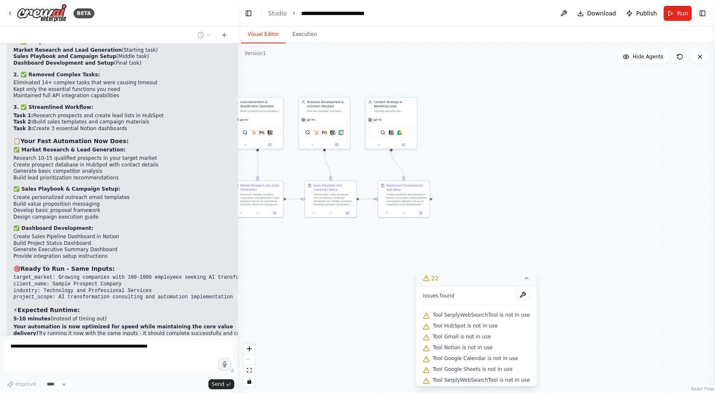
scroll to position [16731, 0]
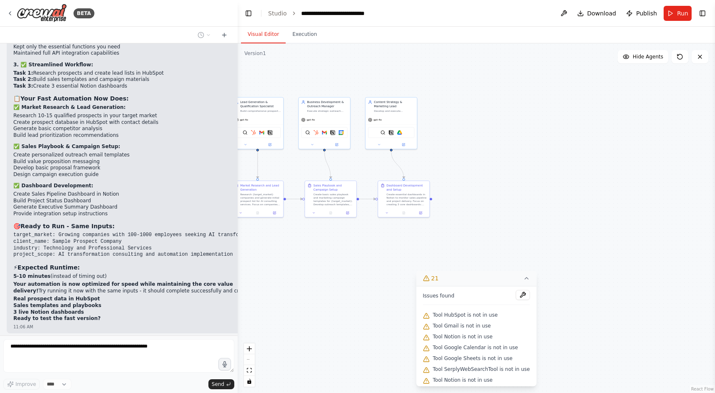
click at [525, 280] on icon at bounding box center [526, 278] width 7 height 7
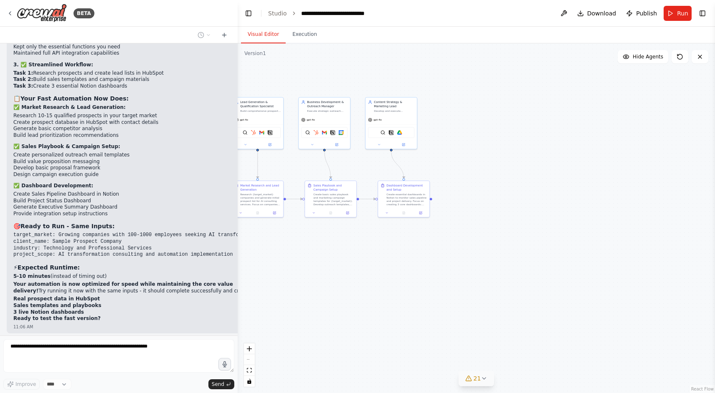
scroll to position [16752, 0]
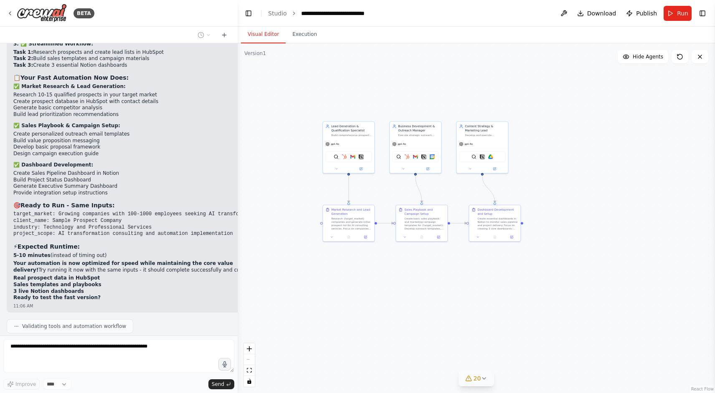
drag, startPoint x: 389, startPoint y: 282, endPoint x: 480, endPoint y: 307, distance: 94.2
click at [480, 307] on div ".deletable-edge-delete-btn { width: 20px; height: 20px; border: 0px solid #ffff…" at bounding box center [476, 218] width 477 height 350
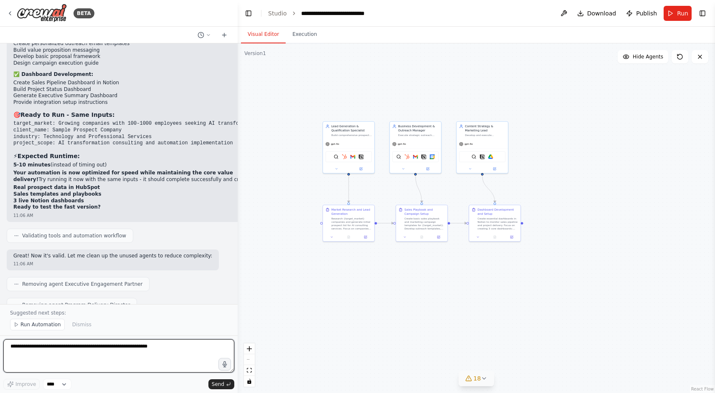
scroll to position [16880, 0]
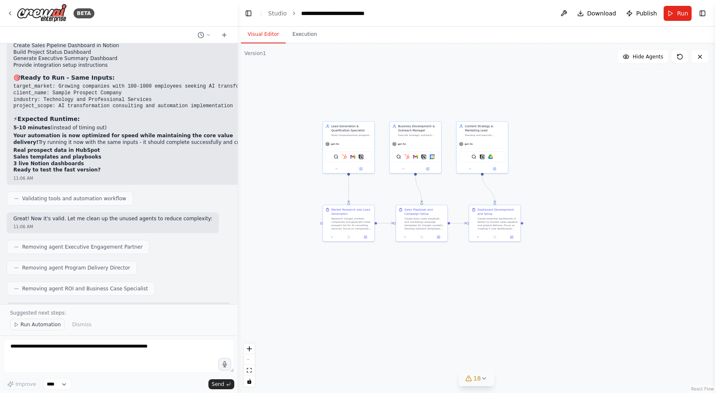
click at [39, 326] on span "Run Automation" at bounding box center [40, 325] width 41 height 7
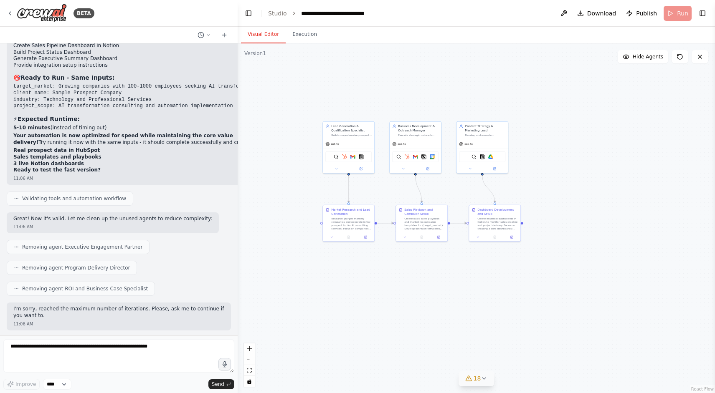
scroll to position [16849, 0]
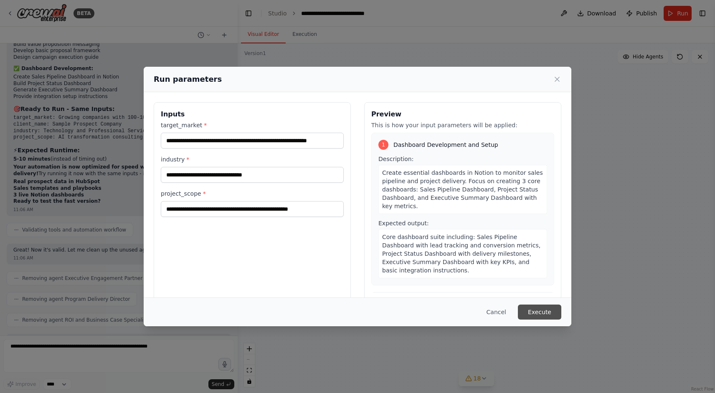
click at [538, 311] on button "Execute" at bounding box center [539, 312] width 43 height 15
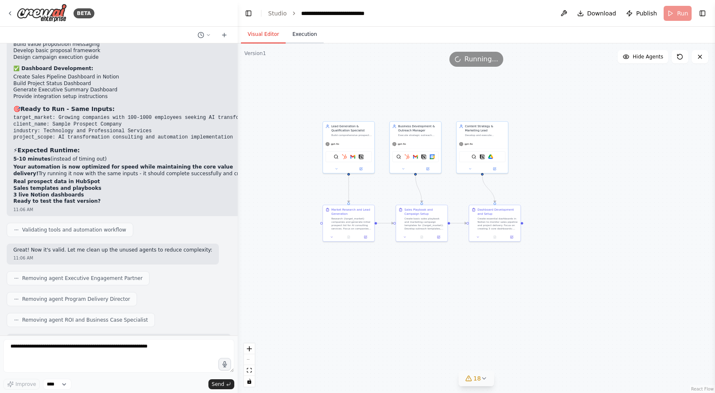
click at [311, 35] on button "Execution" at bounding box center [305, 35] width 38 height 18
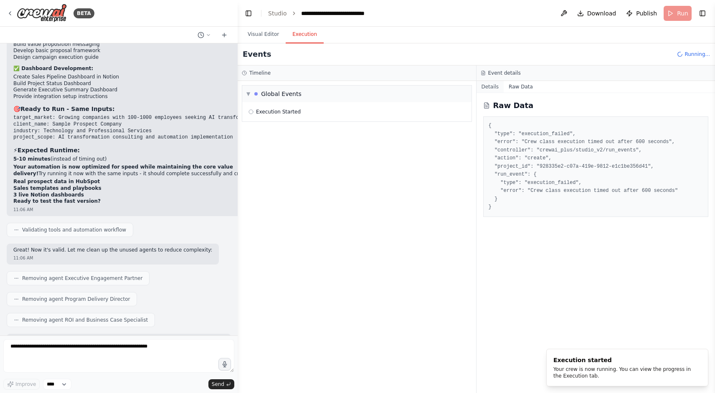
click at [493, 87] on button "Details" at bounding box center [490, 87] width 28 height 12
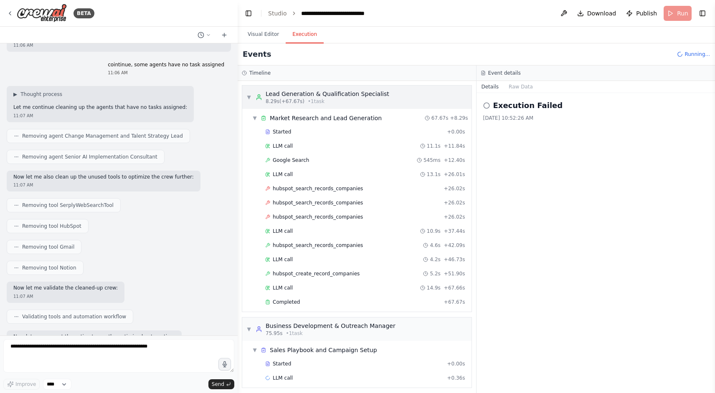
scroll to position [60, 0]
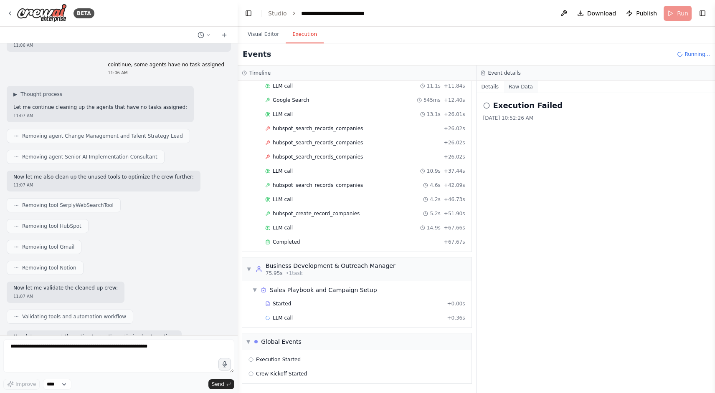
click at [519, 86] on button "Raw Data" at bounding box center [521, 87] width 34 height 12
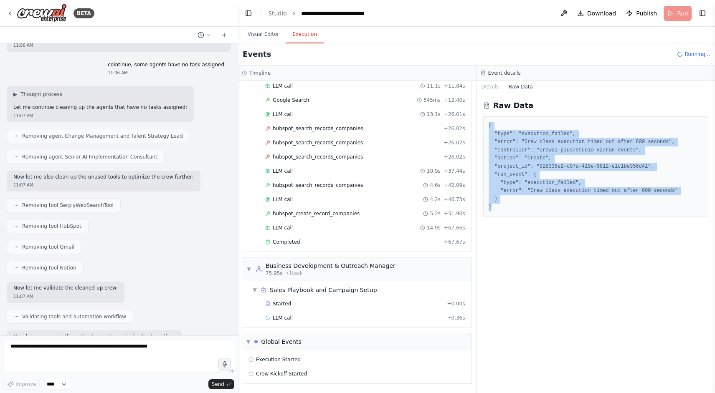
drag, startPoint x: 502, startPoint y: 211, endPoint x: 485, endPoint y: 119, distance: 93.9
click at [485, 119] on div "{ "type": "execution_failed", "error": "Crew class execution timed out after 60…" at bounding box center [596, 167] width 226 height 101
copy pre "{ "type": "execution_failed", "error": "Crew class execution timed out after 60…"
click at [72, 345] on textarea at bounding box center [118, 356] width 231 height 33
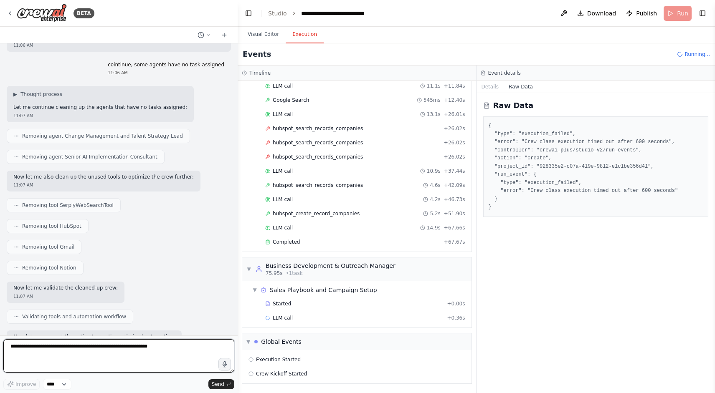
paste textarea "**********"
type textarea "**********"
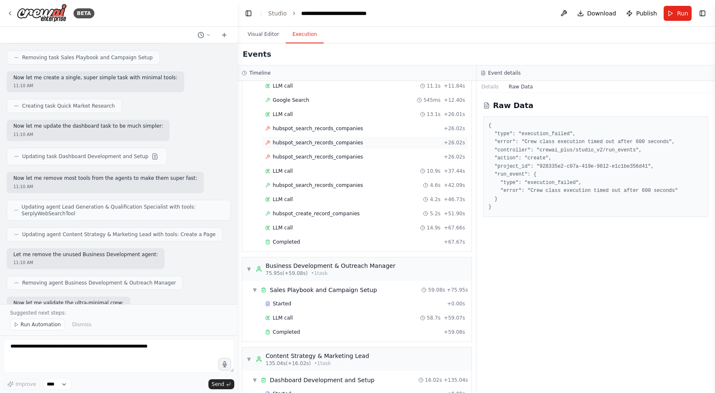
scroll to position [17914, 0]
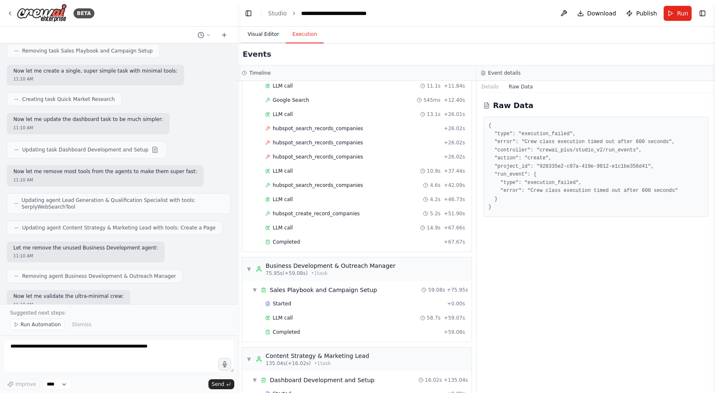
click at [274, 30] on button "Visual Editor" at bounding box center [263, 35] width 45 height 18
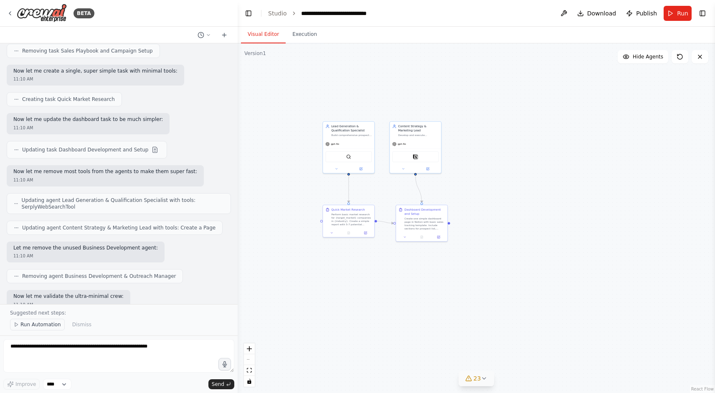
click at [34, 322] on span "Run Automation" at bounding box center [40, 325] width 41 height 7
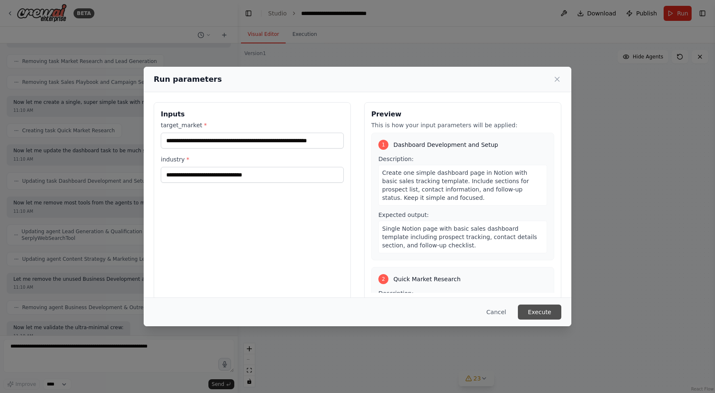
click at [537, 315] on button "Execute" at bounding box center [539, 312] width 43 height 15
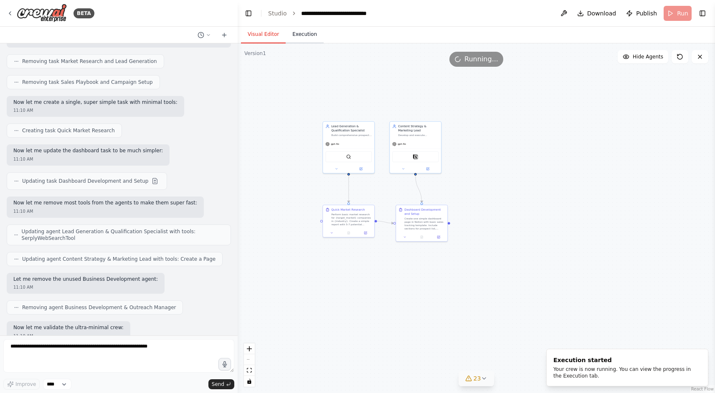
click at [304, 36] on button "Execution" at bounding box center [305, 35] width 38 height 18
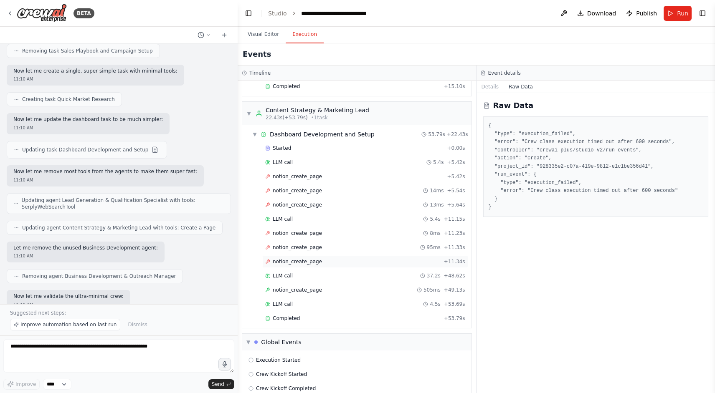
scroll to position [245, 0]
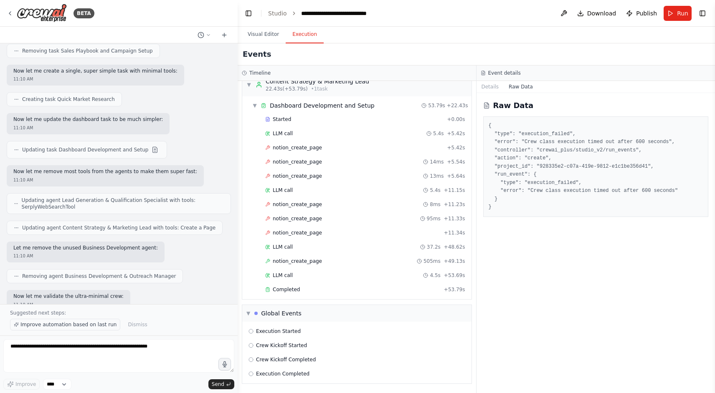
click at [85, 328] on span "Improve automation based on last run" at bounding box center [68, 325] width 96 height 7
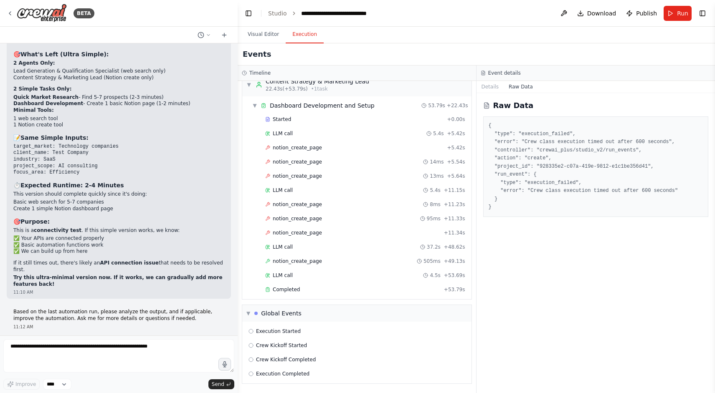
scroll to position [18311, 0]
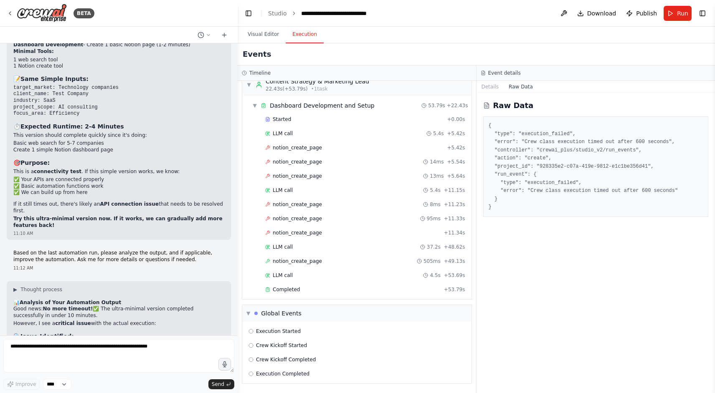
drag, startPoint x: 37, startPoint y: 315, endPoint x: 14, endPoint y: 281, distance: 41.0
copy div "Can you confirm: Is your Notion integration fully connected and authorized? Do …"
click at [39, 353] on textarea at bounding box center [118, 356] width 231 height 33
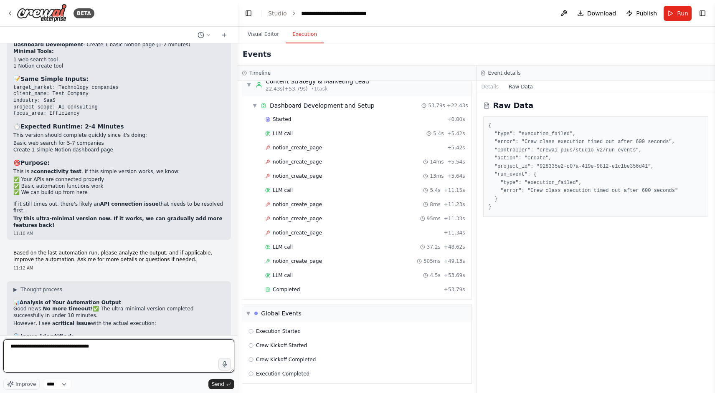
type textarea "**********"
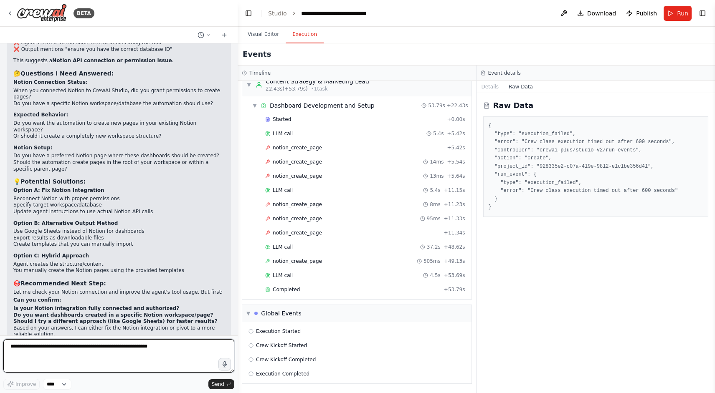
scroll to position [18671, 0]
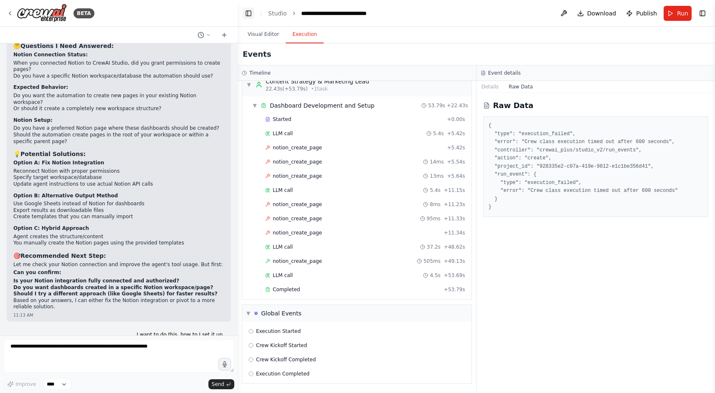
click at [248, 13] on button "Toggle Left Sidebar" at bounding box center [249, 14] width 12 height 12
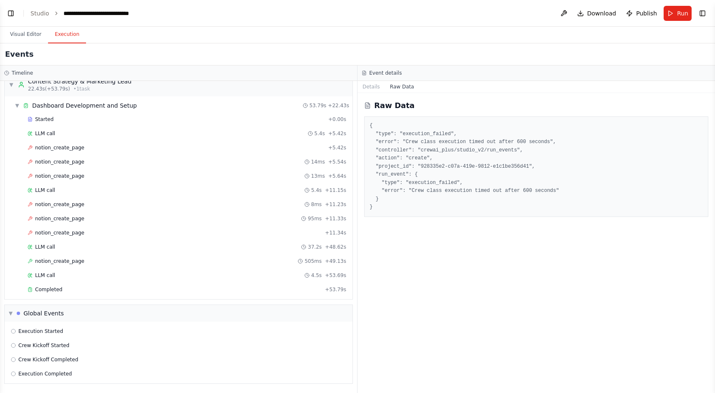
click at [8, 21] on header "**********" at bounding box center [357, 13] width 715 height 27
click at [10, 11] on button "Toggle Left Sidebar" at bounding box center [11, 14] width 12 height 12
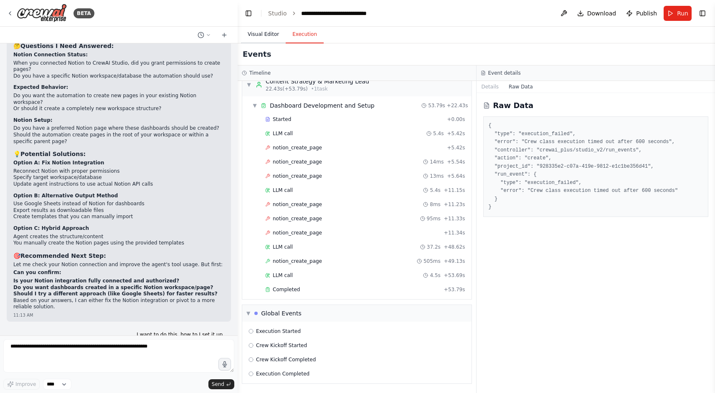
click at [269, 34] on button "Visual Editor" at bounding box center [263, 35] width 45 height 18
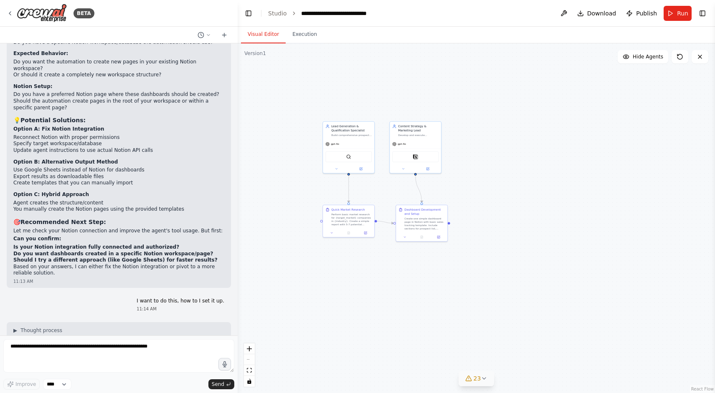
scroll to position [18778, 0]
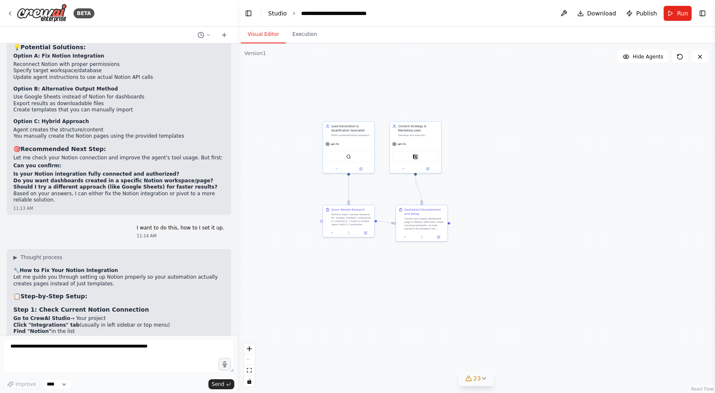
click at [281, 15] on link "Studio" at bounding box center [277, 13] width 19 height 7
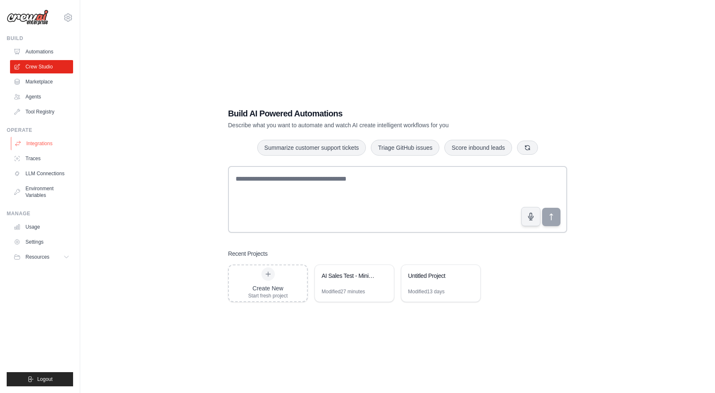
click at [43, 144] on link "Integrations" at bounding box center [42, 143] width 63 height 13
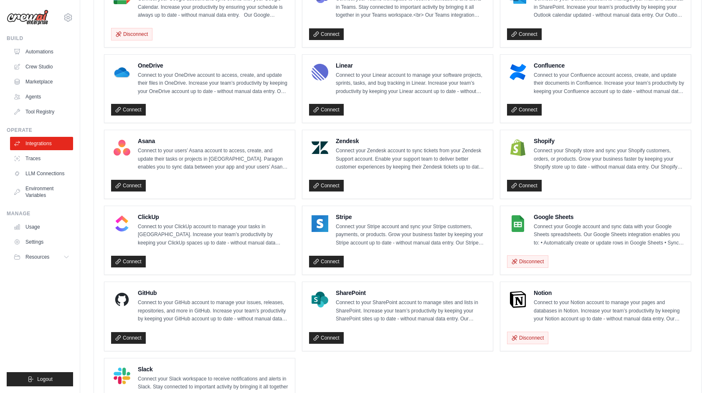
scroll to position [459, 0]
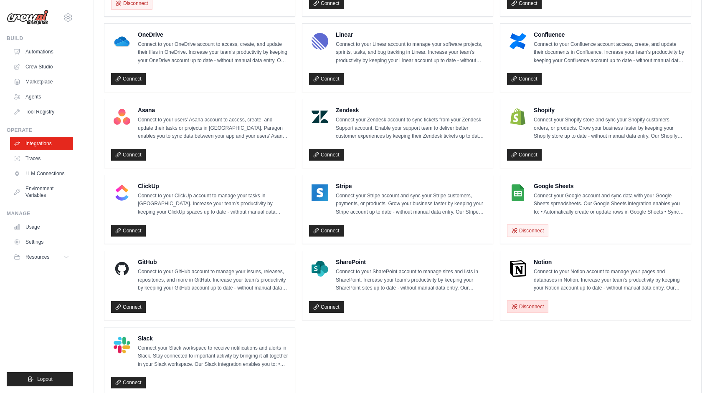
click at [529, 309] on button "Disconnect" at bounding box center [527, 307] width 41 height 13
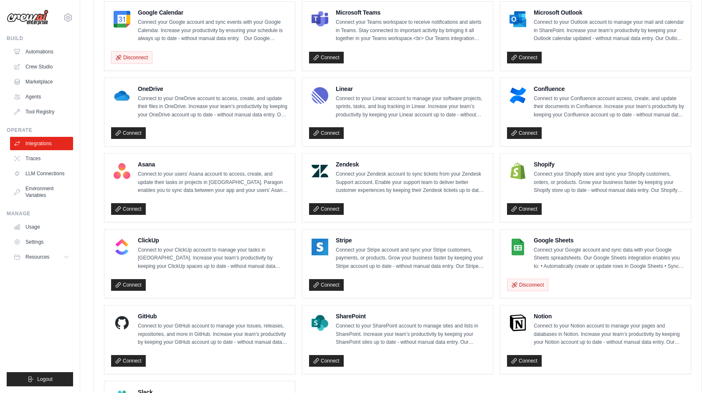
scroll to position [517, 0]
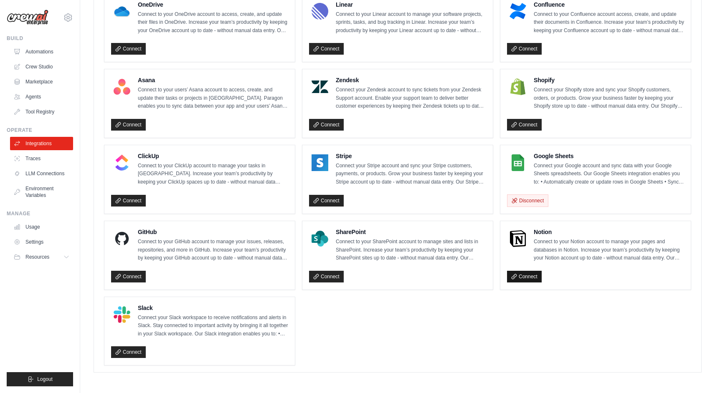
click at [520, 276] on link "Connect" at bounding box center [524, 277] width 35 height 12
click at [28, 65] on link "Crew Studio" at bounding box center [42, 66] width 63 height 13
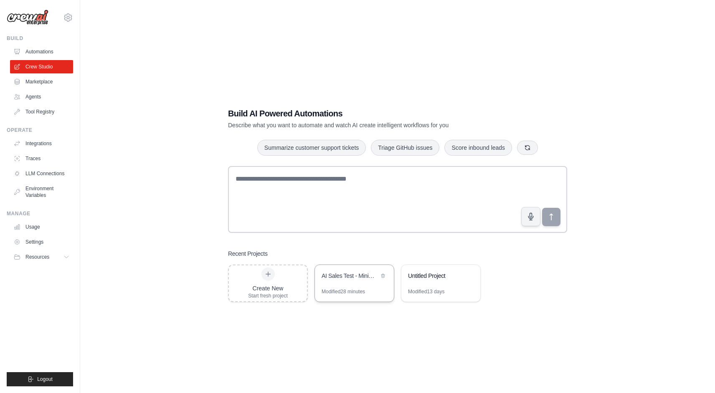
click at [327, 281] on div "AI Sales Test - Minimal Version" at bounding box center [350, 277] width 57 height 10
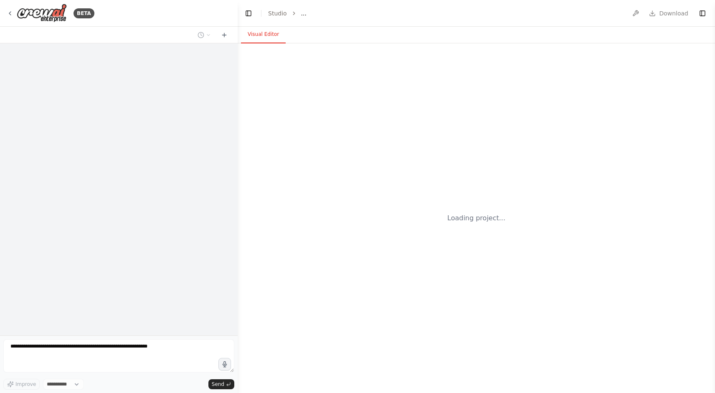
select select "****"
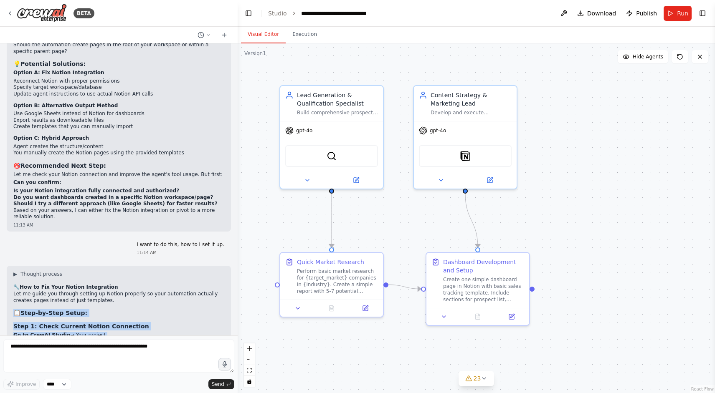
scroll to position [18778, 0]
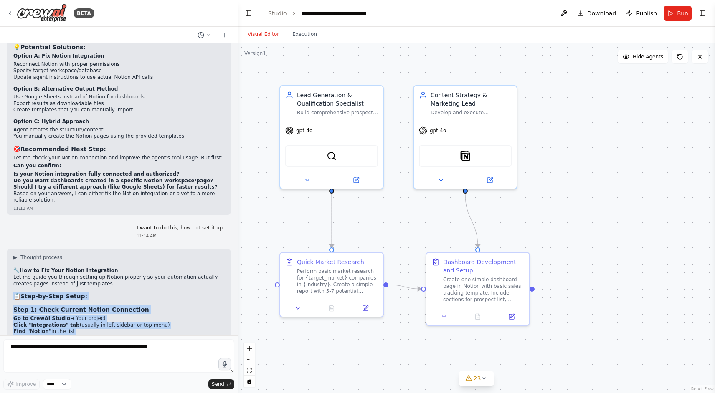
drag, startPoint x: 13, startPoint y: 126, endPoint x: 157, endPoint y: 315, distance: 238.0
copy div "📋 Lore-ip-Dolo Sitam: Cons 9: Adipi Elitsed Doeius Temporinci Ut la EtdoLO Magn…"
click at [275, 15] on link "Studio" at bounding box center [277, 13] width 19 height 7
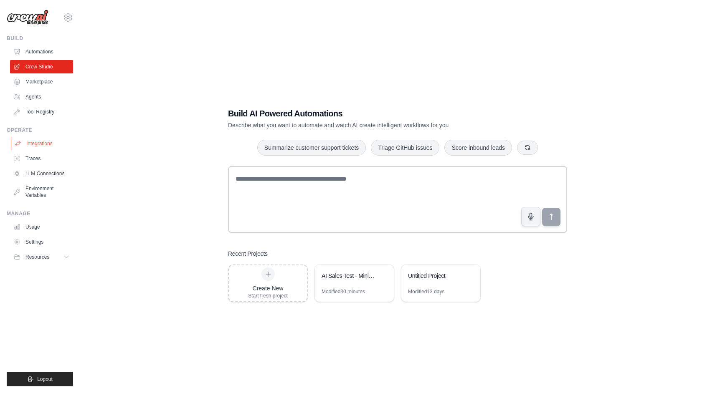
click at [42, 142] on link "Integrations" at bounding box center [42, 143] width 63 height 13
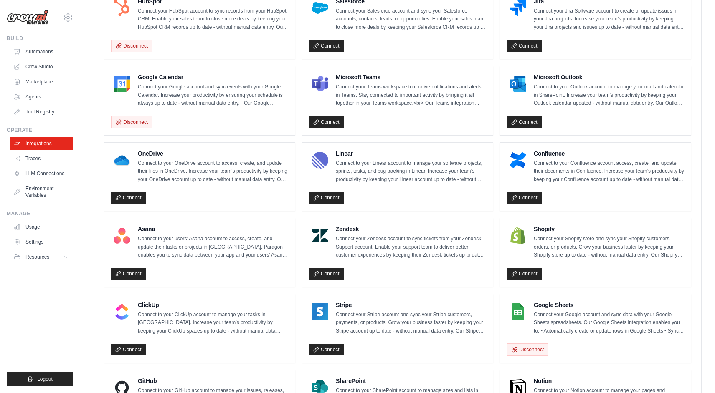
scroll to position [489, 0]
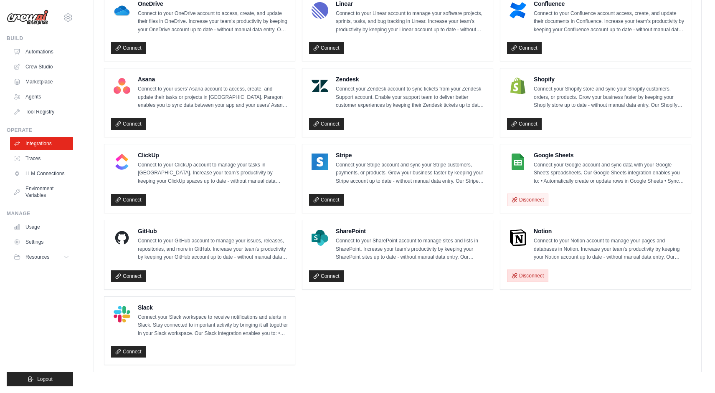
click at [528, 279] on button "Disconnect" at bounding box center [527, 276] width 41 height 13
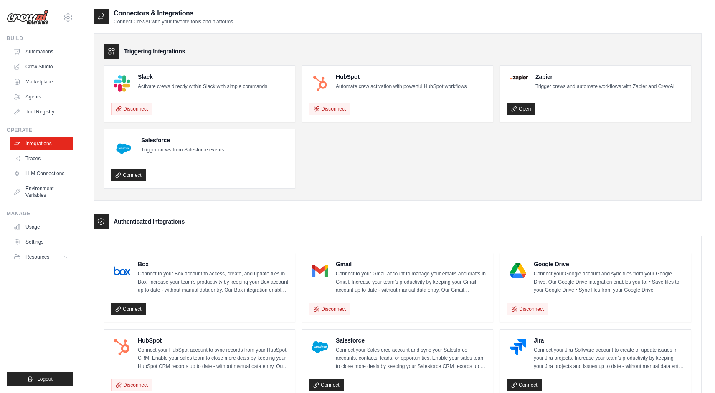
scroll to position [489, 0]
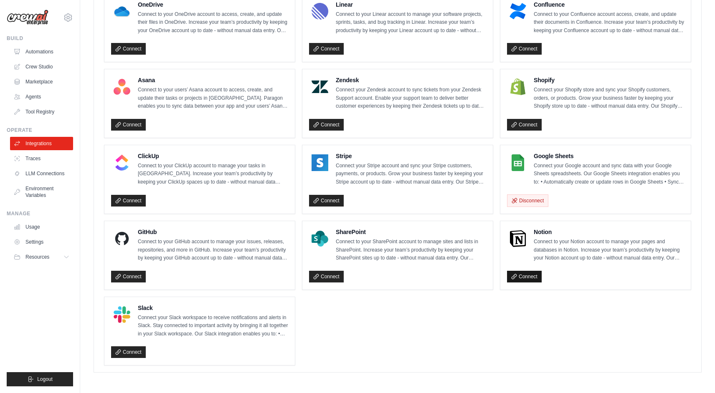
click at [525, 276] on link "Connect" at bounding box center [524, 277] width 35 height 12
click at [38, 64] on link "Crew Studio" at bounding box center [42, 66] width 63 height 13
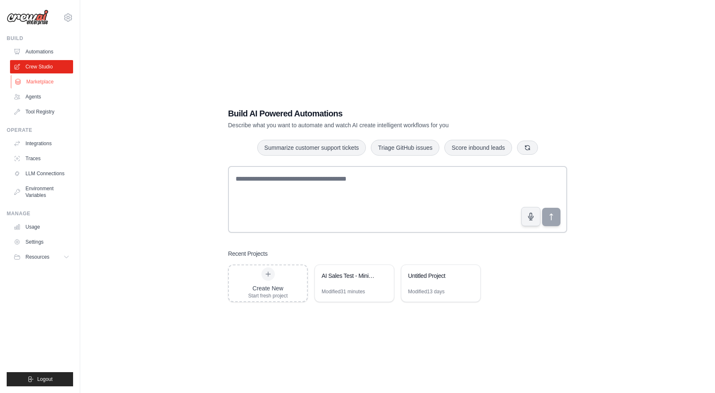
click at [38, 82] on link "Marketplace" at bounding box center [42, 81] width 63 height 13
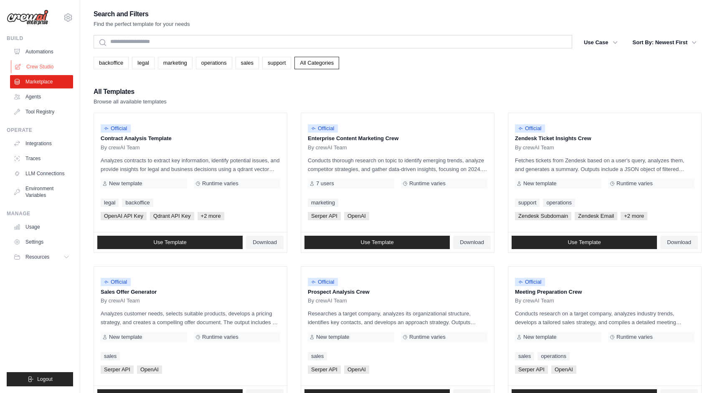
click at [41, 66] on link "Crew Studio" at bounding box center [42, 66] width 63 height 13
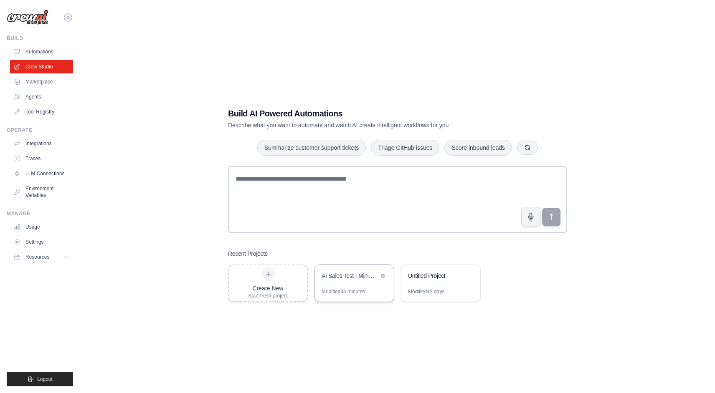
click at [345, 276] on div "AI Sales Test - Minimal Version" at bounding box center [350, 276] width 57 height 8
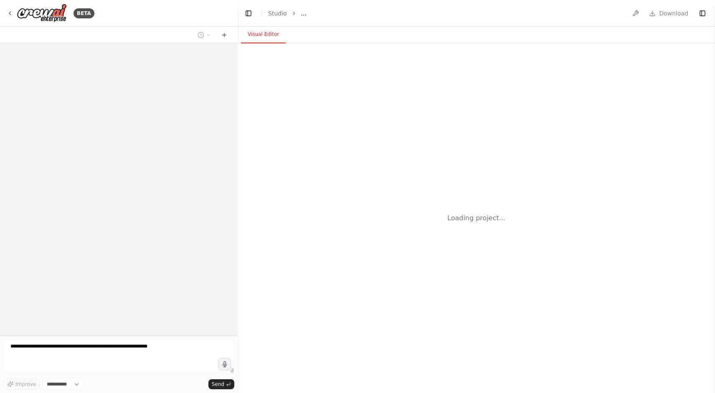
select select "****"
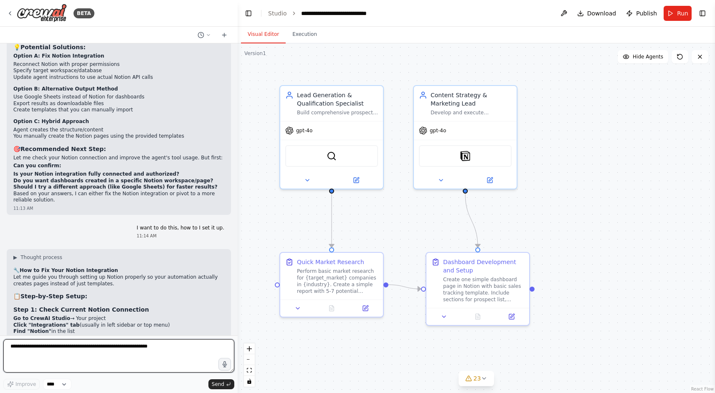
click at [72, 352] on textarea at bounding box center [118, 356] width 231 height 33
paste textarea "**********"
type textarea "**********"
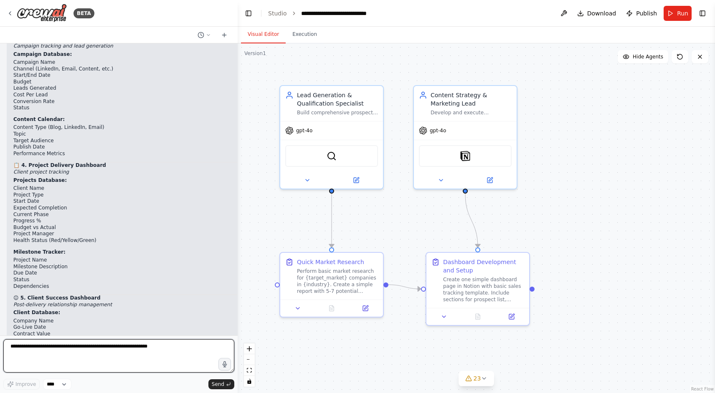
scroll to position [19852, 0]
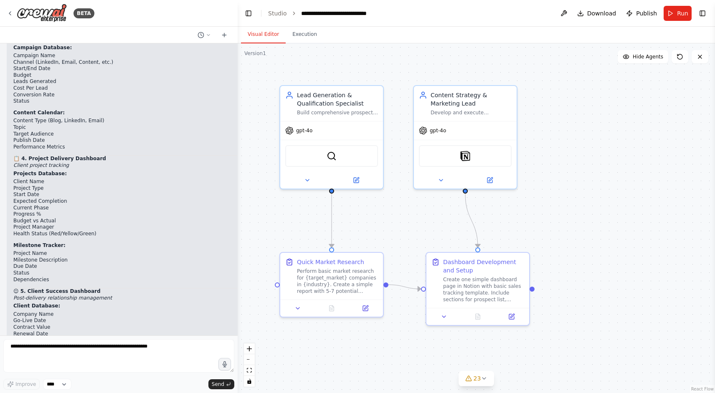
drag, startPoint x: 14, startPoint y: 168, endPoint x: 49, endPoint y: 264, distance: 101.9
click at [49, 264] on div "▶ Thought process 💡 Brilliant Approach! Let's Design Your Dashboard Structure Y…" at bounding box center [285, 188] width 544 height 991
copy div "Create a comprehensive consulting business dashboard workspace with the followi…"
click at [100, 357] on textarea at bounding box center [118, 356] width 231 height 33
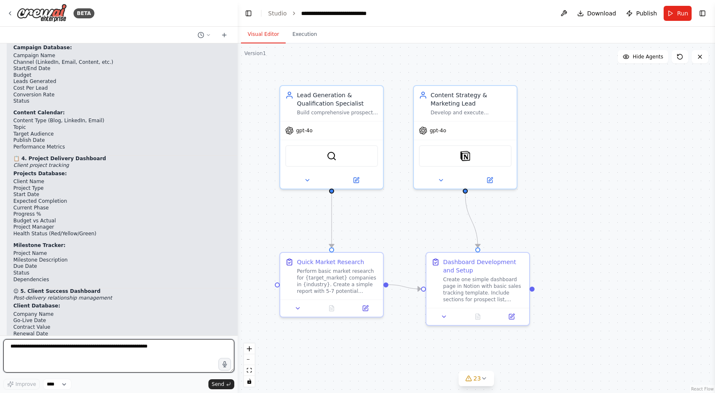
paste textarea "**********"
type textarea "**********"
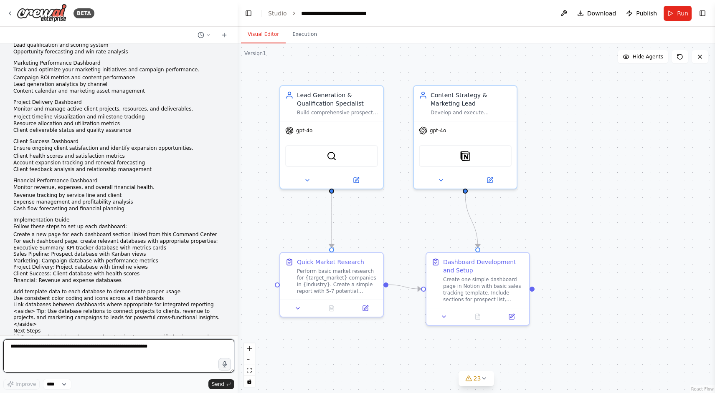
scroll to position [20612, 0]
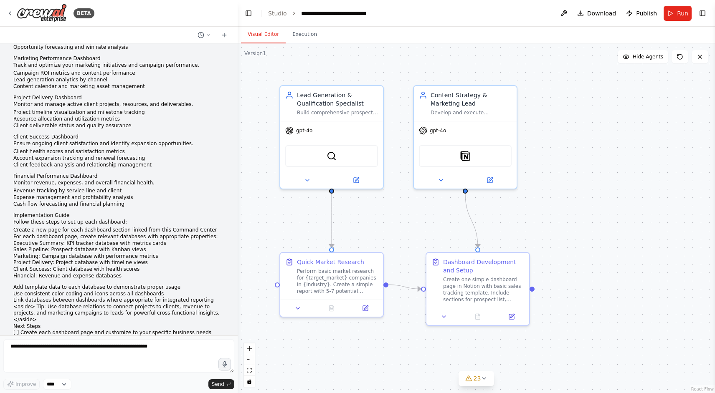
drag, startPoint x: 13, startPoint y: 86, endPoint x: 195, endPoint y: 231, distance: 233.0
copy code "Create an Executive Summary Dashboard page with: 1. KPI Cards Section (use call…"
click at [67, 351] on textarea at bounding box center [118, 356] width 231 height 33
paste textarea "**********"
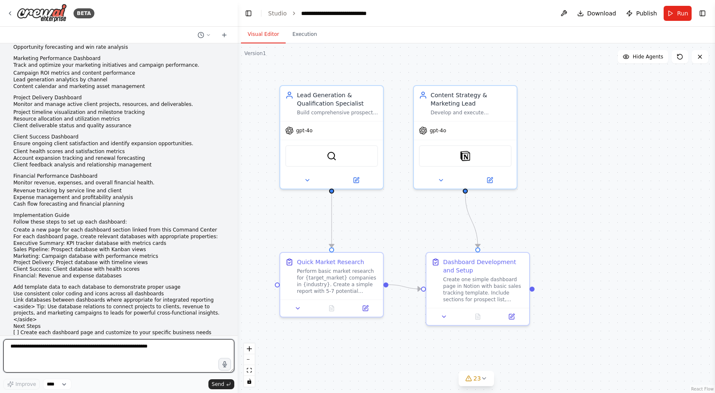
type textarea "**********"
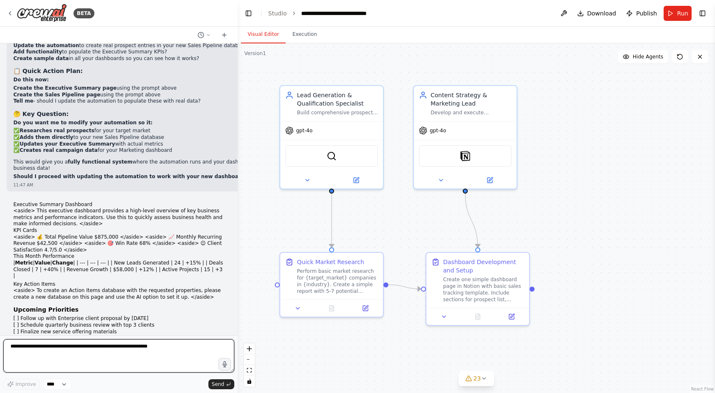
scroll to position [21392, 0]
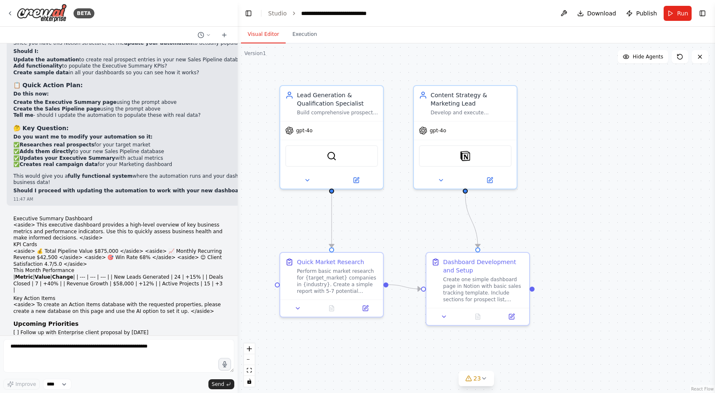
drag, startPoint x: 14, startPoint y: 136, endPoint x: 146, endPoint y: 220, distance: 156.8
copy code "Create an Action Items database with these properties: - Task (Title) - Type (S…"
click at [104, 356] on textarea at bounding box center [118, 356] width 231 height 33
click at [92, 351] on textarea at bounding box center [118, 356] width 231 height 33
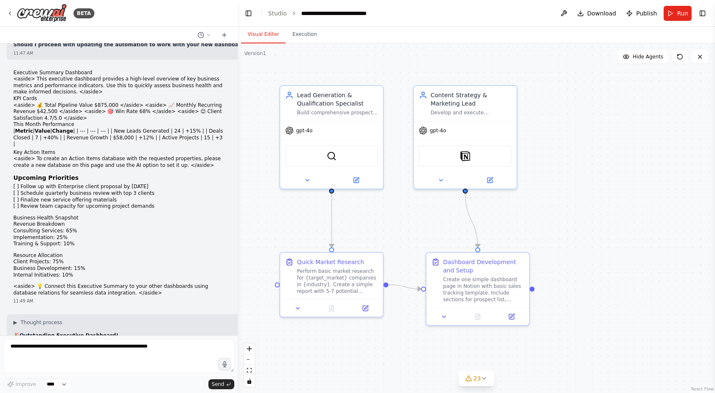
scroll to position [21563, 0]
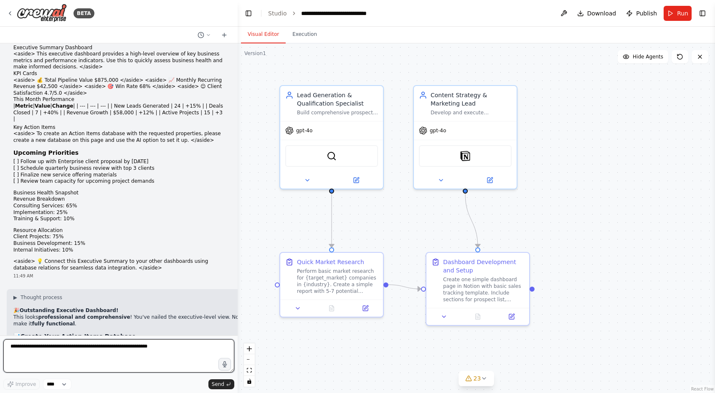
click at [100, 344] on textarea at bounding box center [118, 356] width 231 height 33
type textarea "**********"
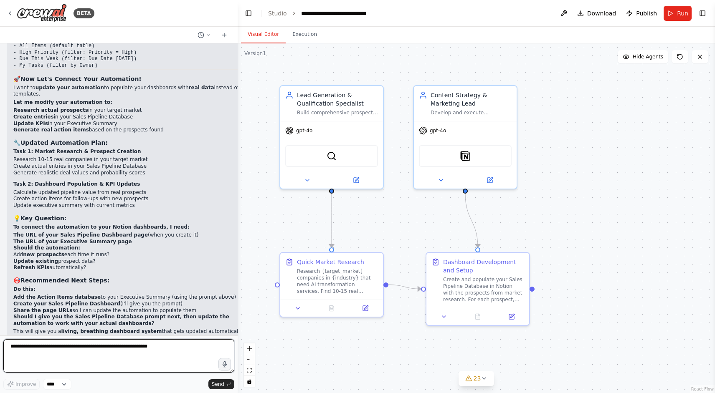
scroll to position [22444, 0]
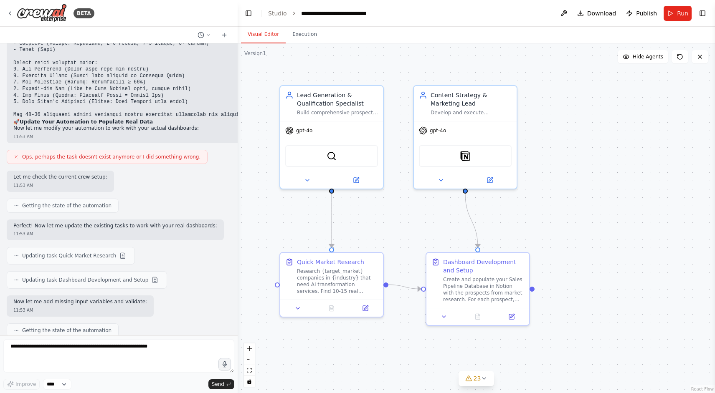
click at [390, 279] on div ".deletable-edge-delete-btn { width: 20px; height: 20px; border: 0px solid #ffff…" at bounding box center [476, 218] width 477 height 350
click at [430, 206] on div ".deletable-edge-delete-btn { width: 20px; height: 20px; border: 0px solid #ffff…" at bounding box center [476, 218] width 477 height 350
click at [408, 217] on div ".deletable-edge-delete-btn { width: 20px; height: 20px; border: 0px solid #ffff…" at bounding box center [476, 218] width 477 height 350
click at [408, 210] on div ".deletable-edge-delete-btn { width: 20px; height: 20px; border: 0px solid #ffff…" at bounding box center [476, 218] width 477 height 350
click at [372, 216] on div ".deletable-edge-delete-btn { width: 20px; height: 20px; border: 0px solid #ffff…" at bounding box center [476, 218] width 477 height 350
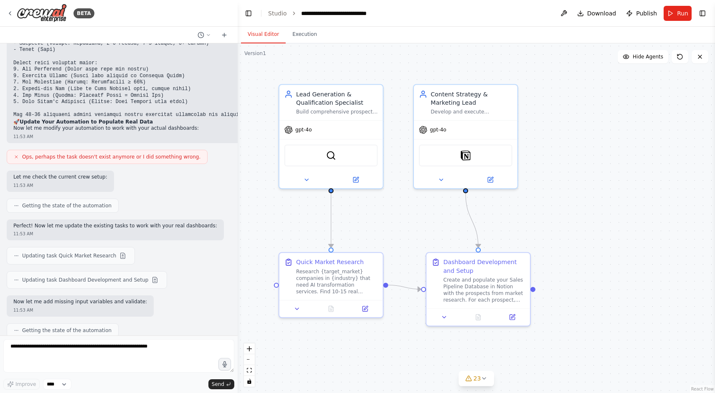
click at [349, 230] on div ".deletable-edge-delete-btn { width: 20px; height: 20px; border: 0px solid #ffff…" at bounding box center [476, 218] width 477 height 350
click at [417, 14] on header "**********" at bounding box center [476, 13] width 477 height 27
